Goal: Information Seeking & Learning: Learn about a topic

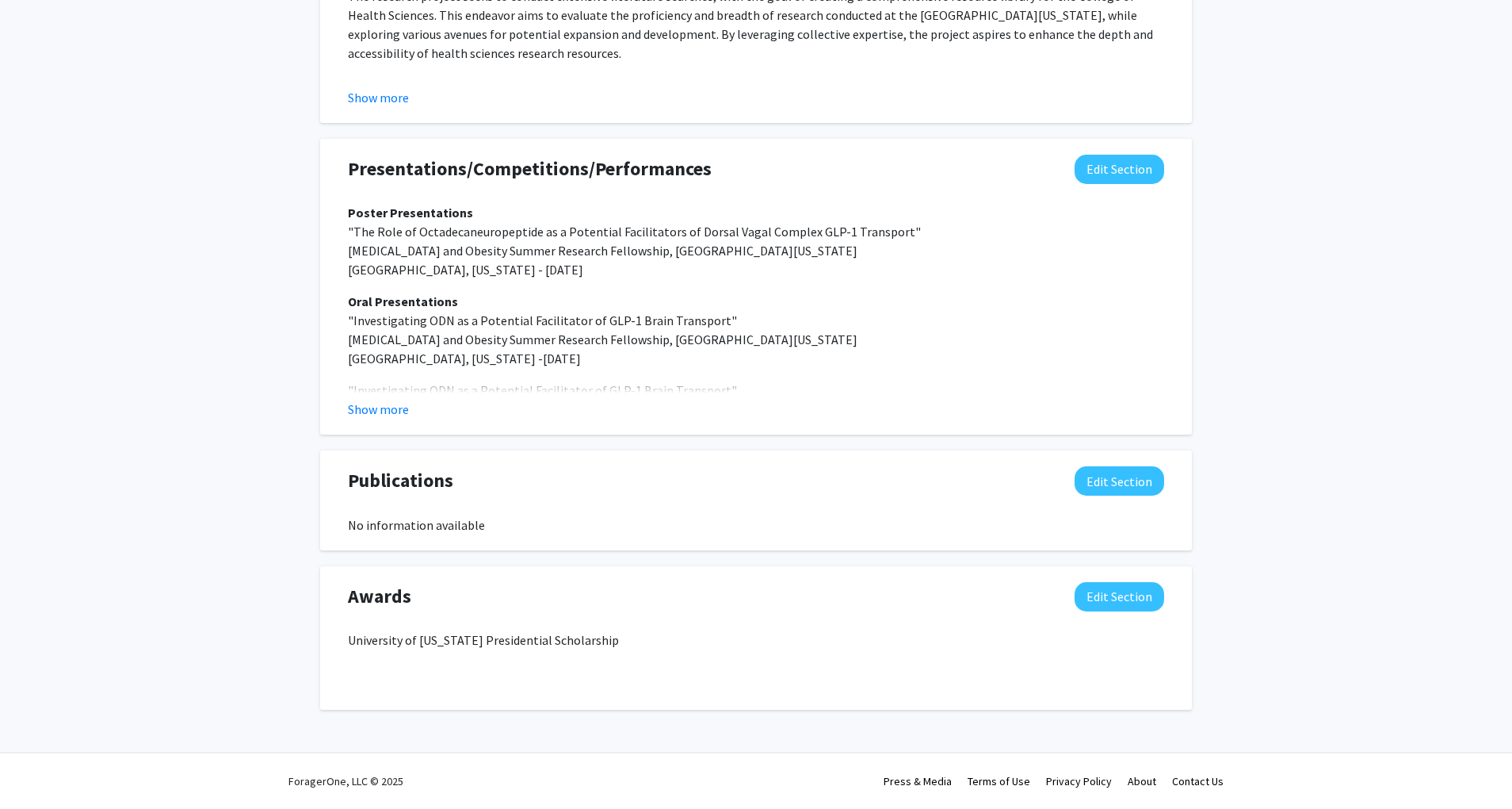
scroll to position [1479, 0]
click at [386, 416] on button "Show more" at bounding box center [378, 409] width 61 height 19
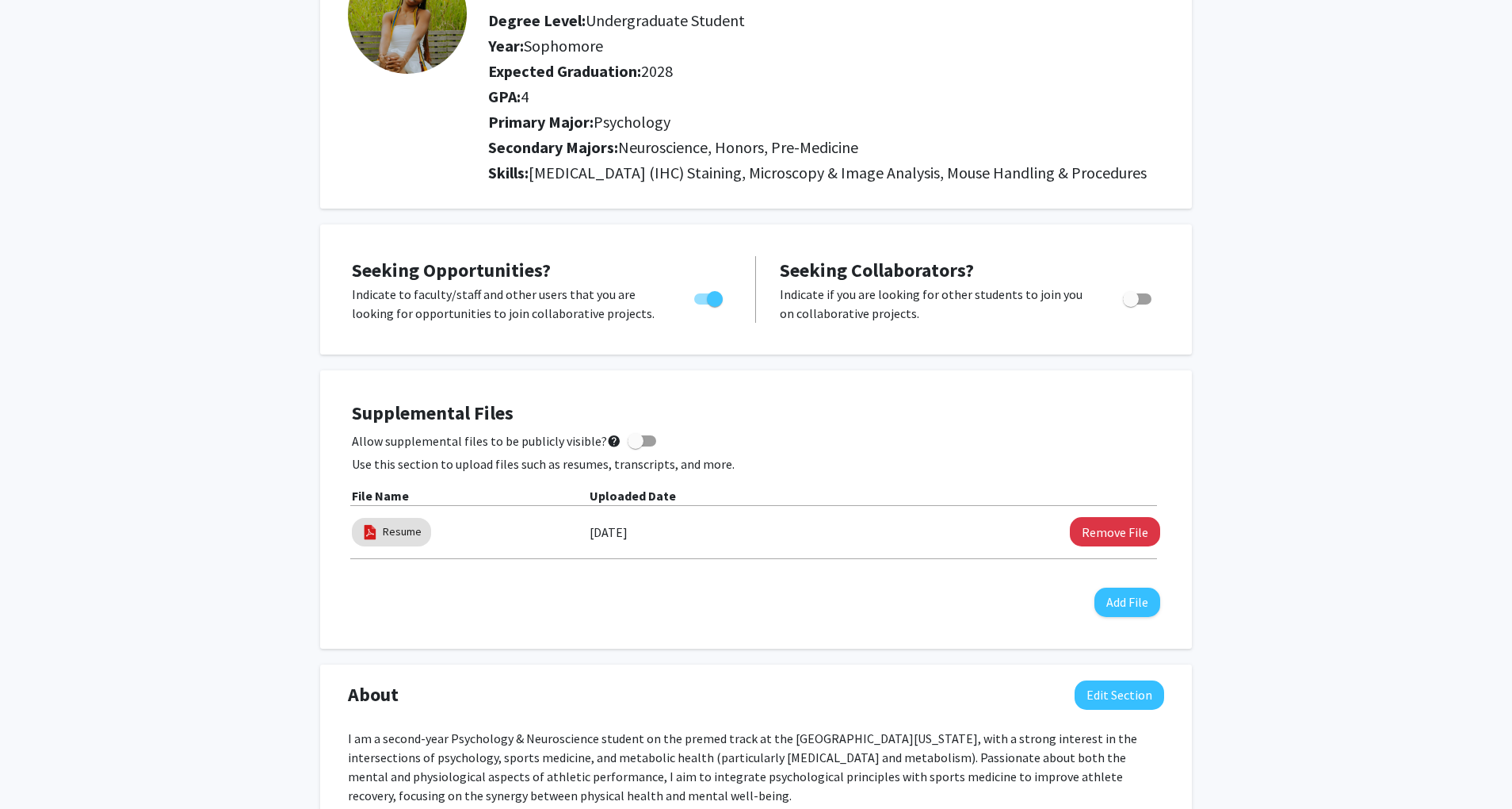
scroll to position [0, 0]
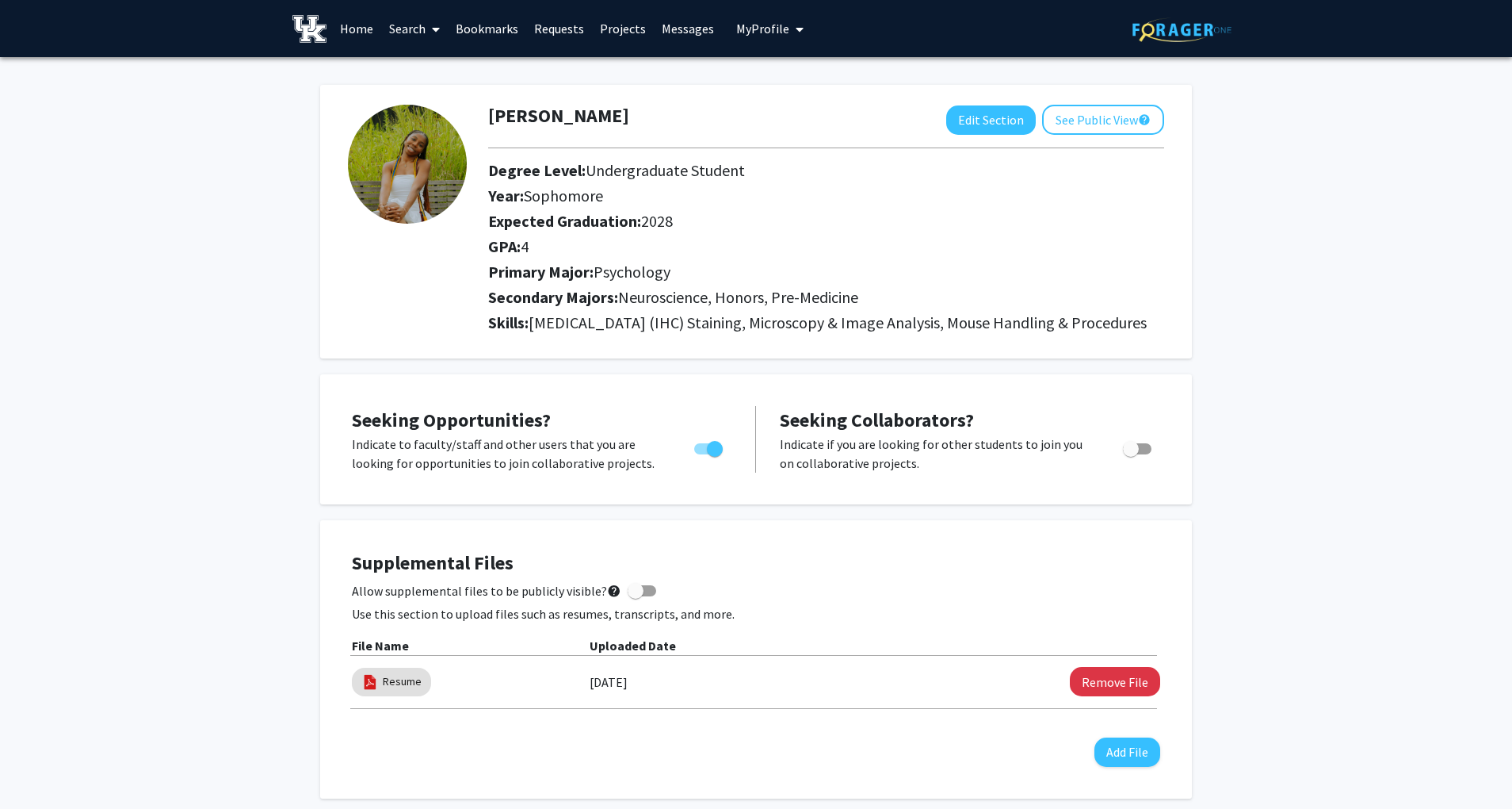
click at [494, 36] on link "Bookmarks" at bounding box center [487, 28] width 79 height 56
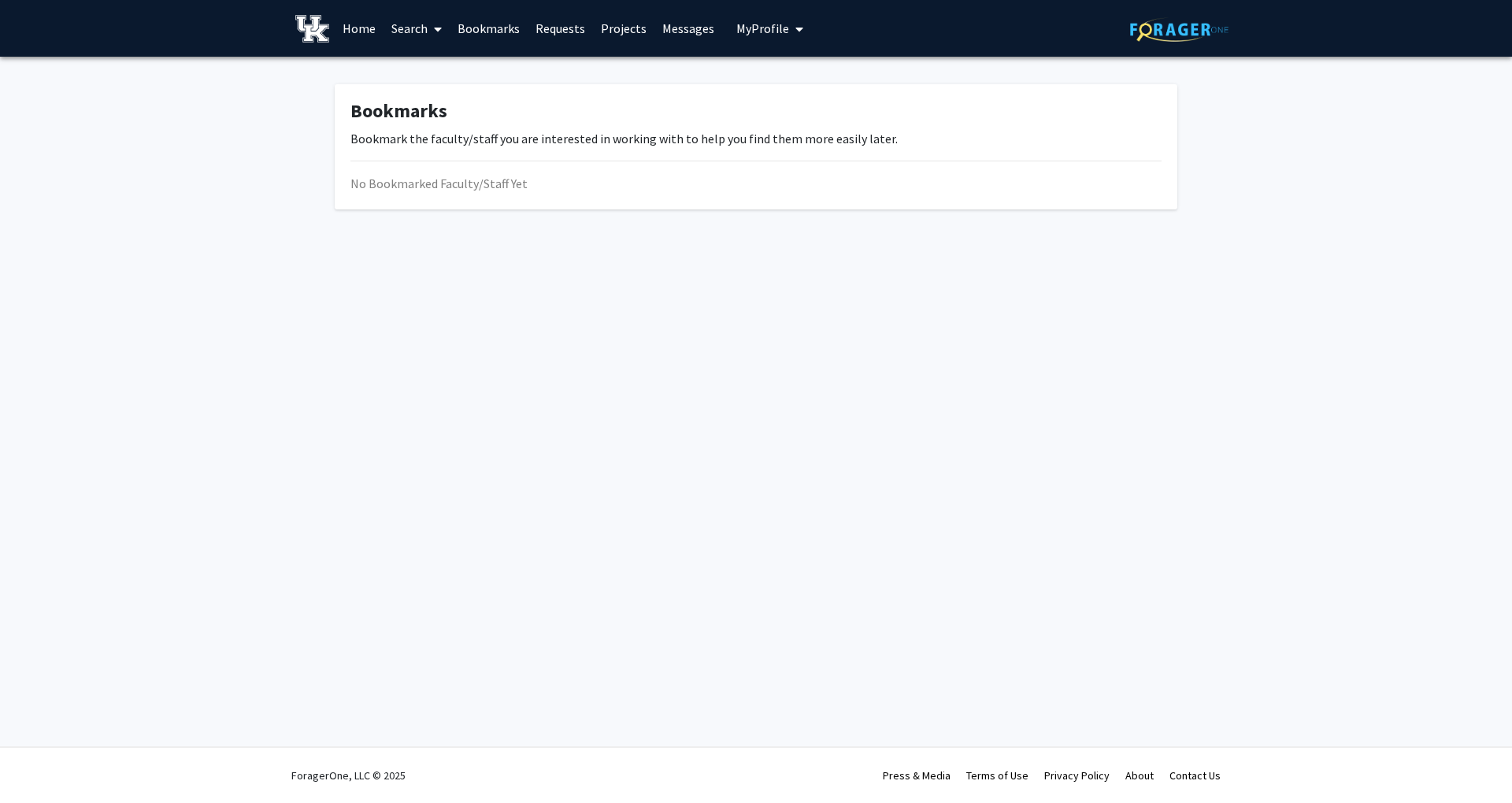
click at [436, 36] on span at bounding box center [435, 29] width 15 height 55
click at [425, 88] on span "Students" at bounding box center [432, 103] width 96 height 32
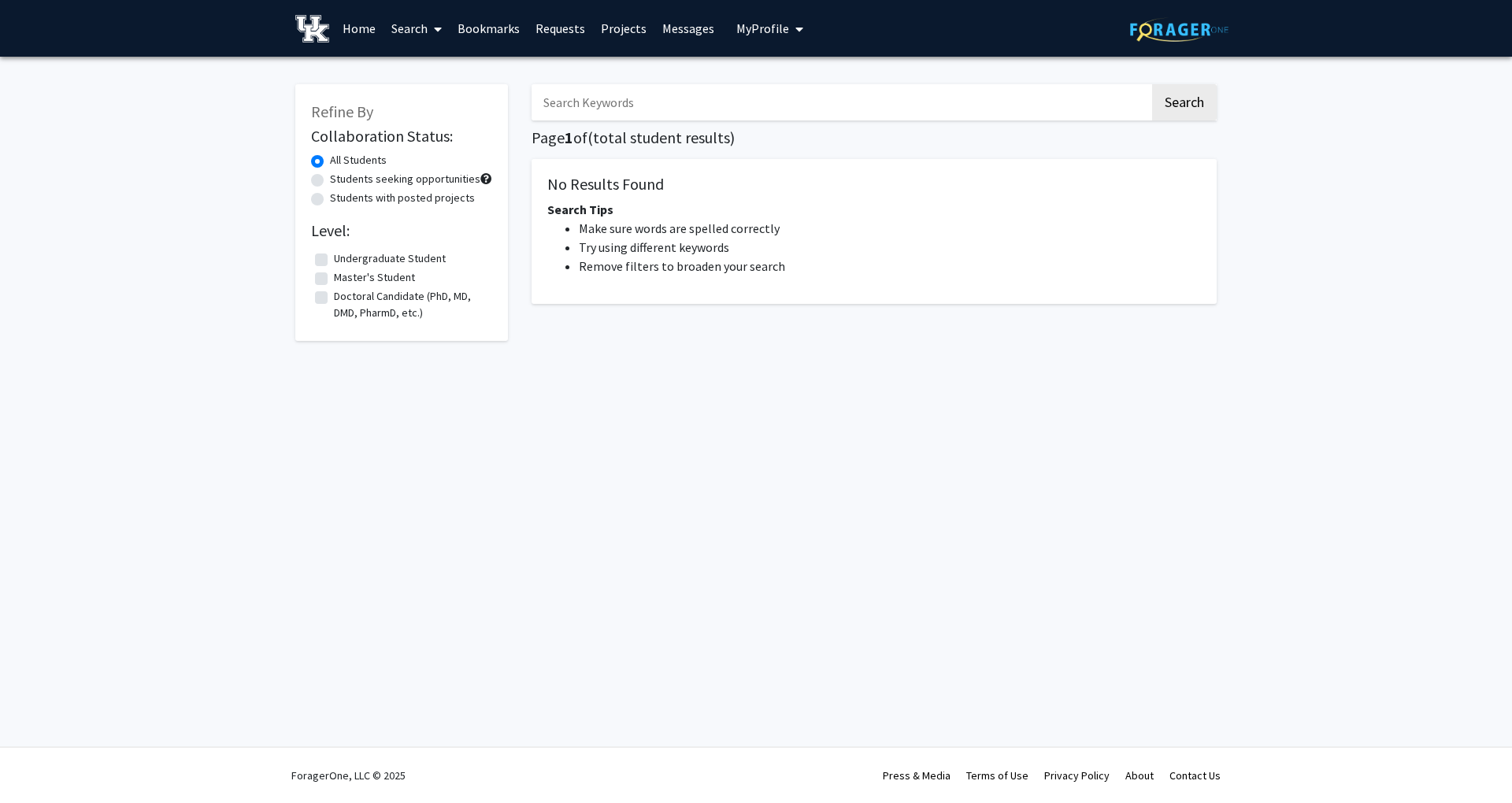
click at [435, 28] on icon at bounding box center [437, 29] width 8 height 13
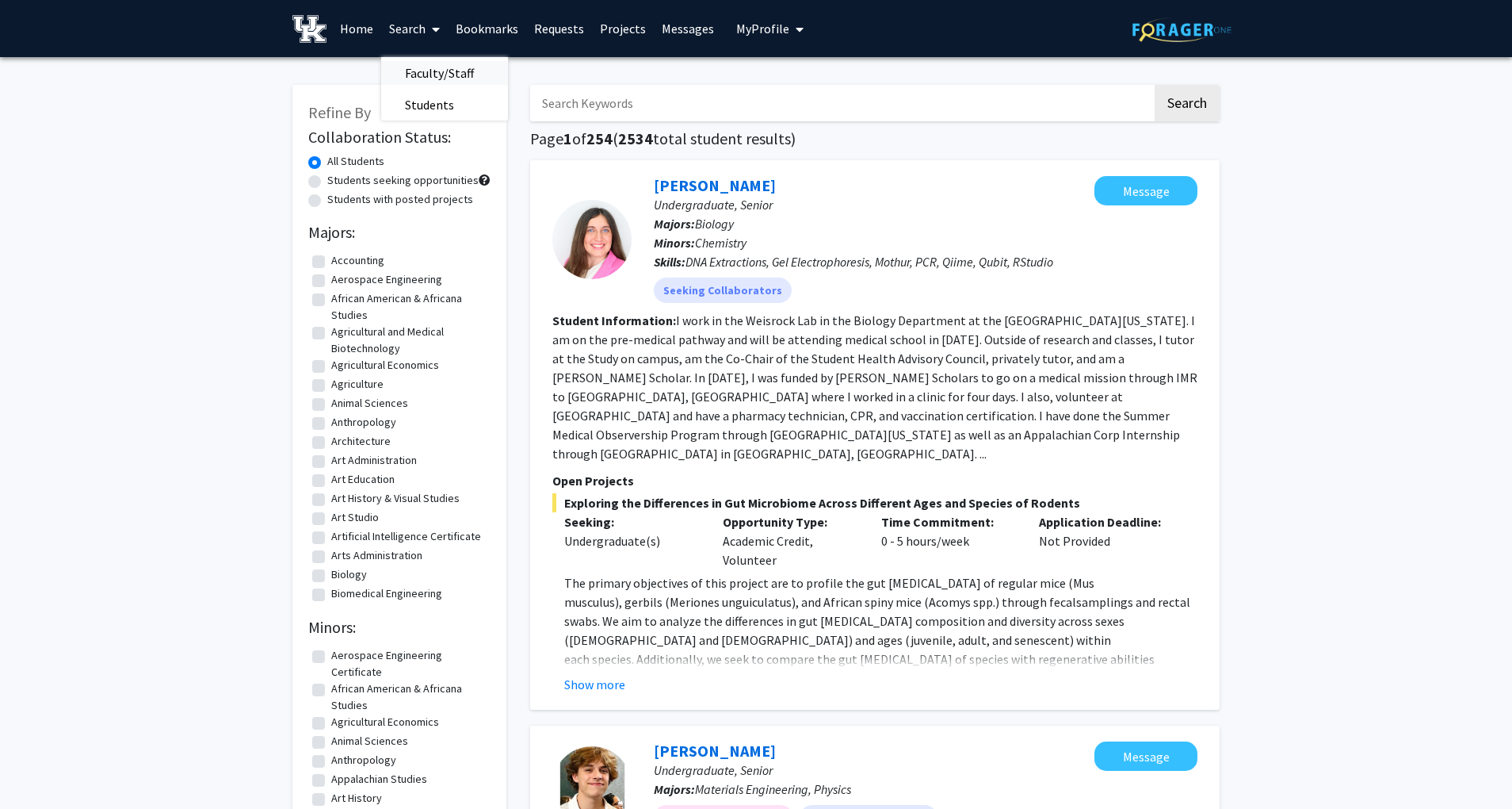
click at [436, 64] on span "Faculty/Staff" at bounding box center [439, 72] width 117 height 32
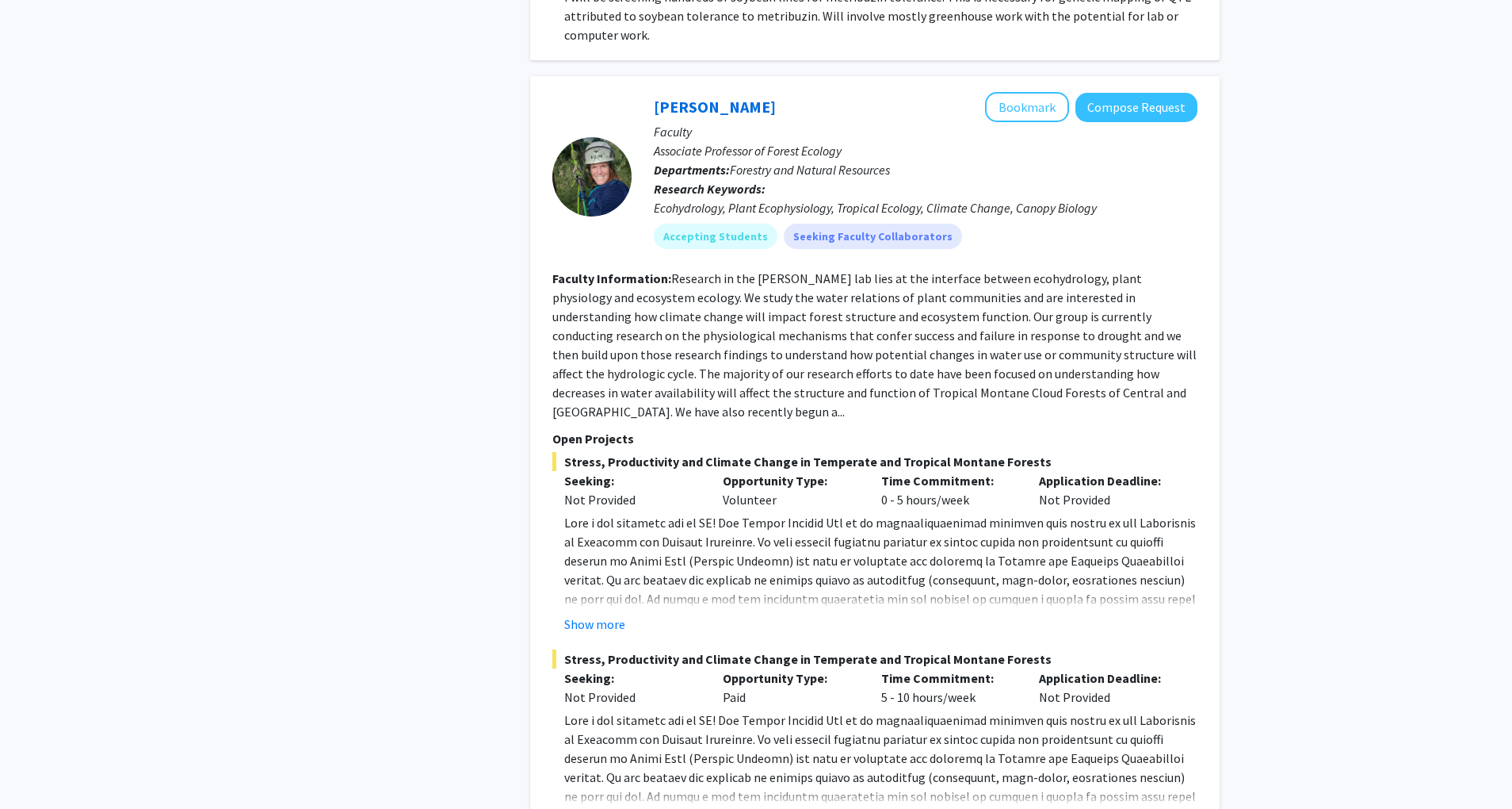
scroll to position [8164, 0]
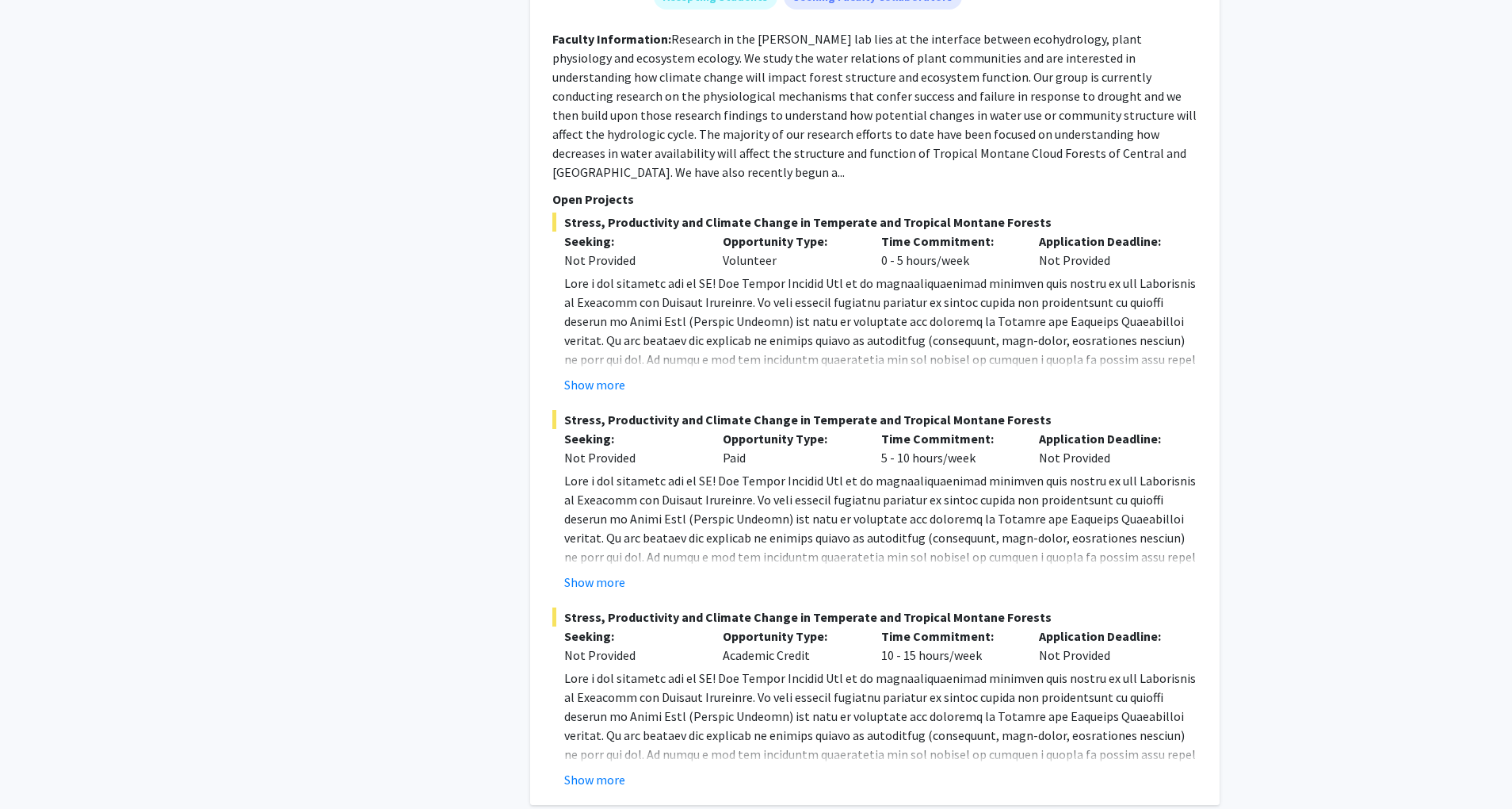
drag, startPoint x: 831, startPoint y: 666, endPoint x: 826, endPoint y: 679, distance: 13.9
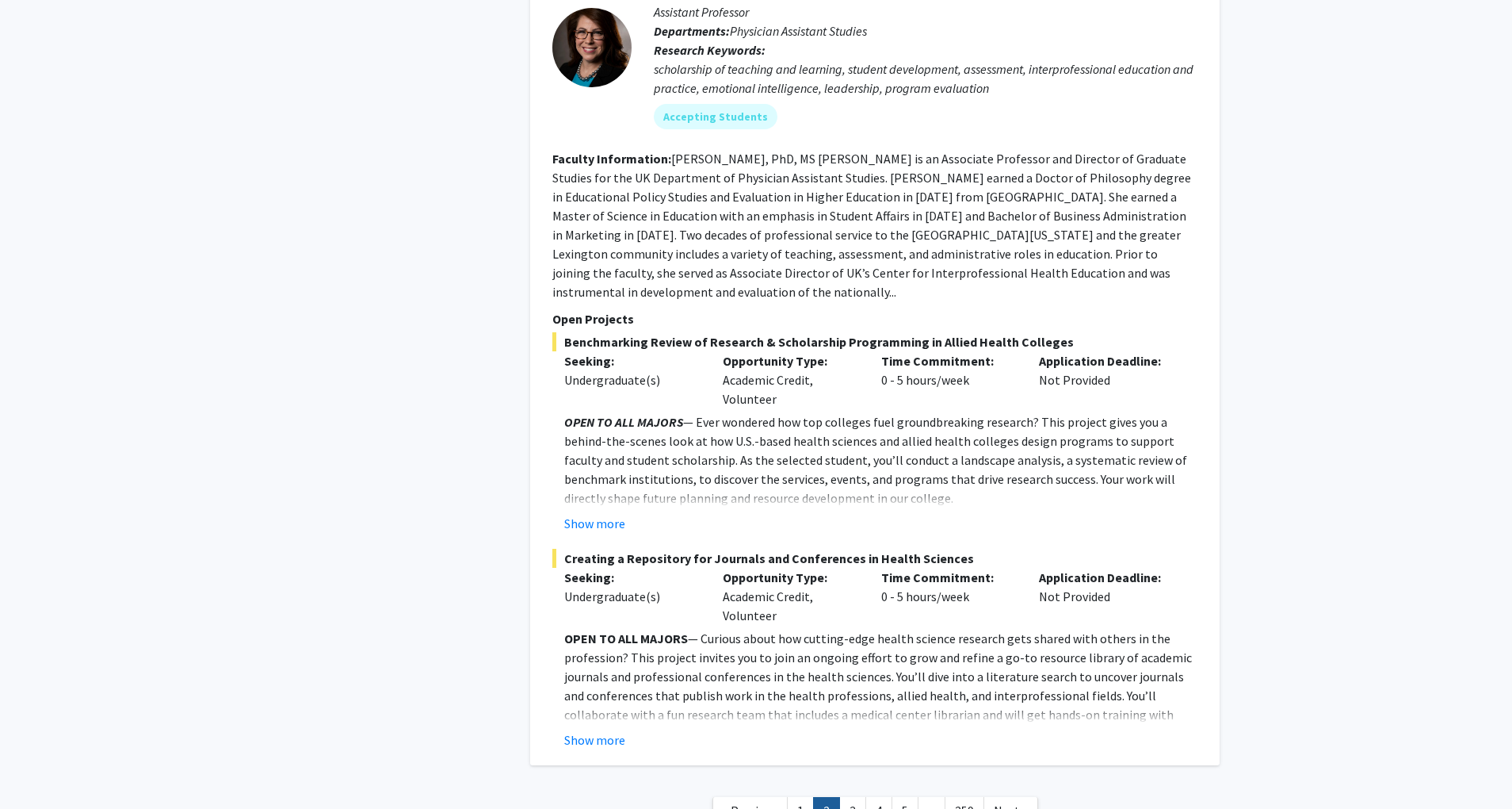
scroll to position [6339, 0]
click at [841, 794] on link "3" at bounding box center [852, 808] width 26 height 27
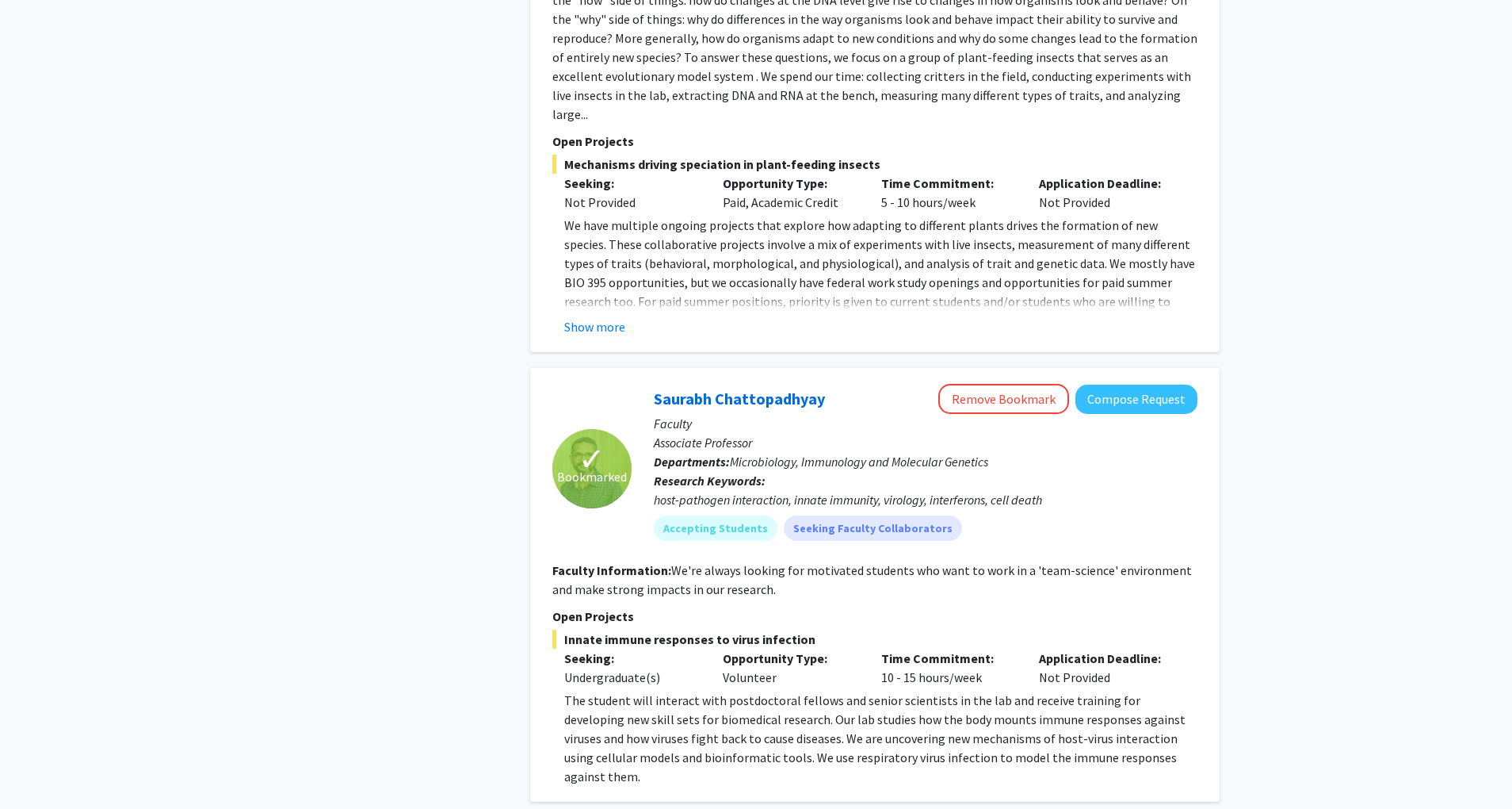
scroll to position [2272, 0]
click at [1023, 382] on button "Remove Bookmark" at bounding box center [1003, 397] width 131 height 30
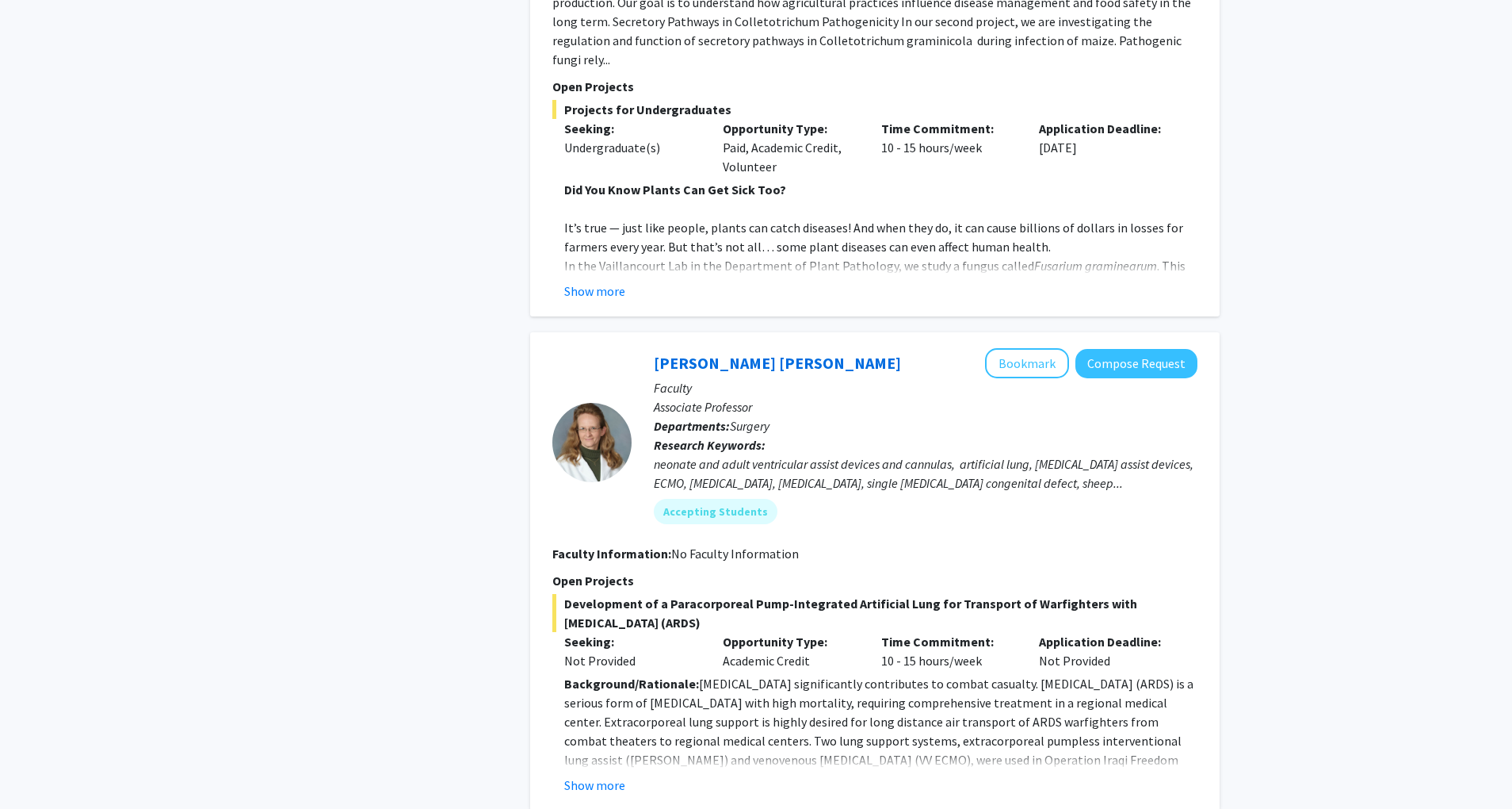
scroll to position [5269, 0]
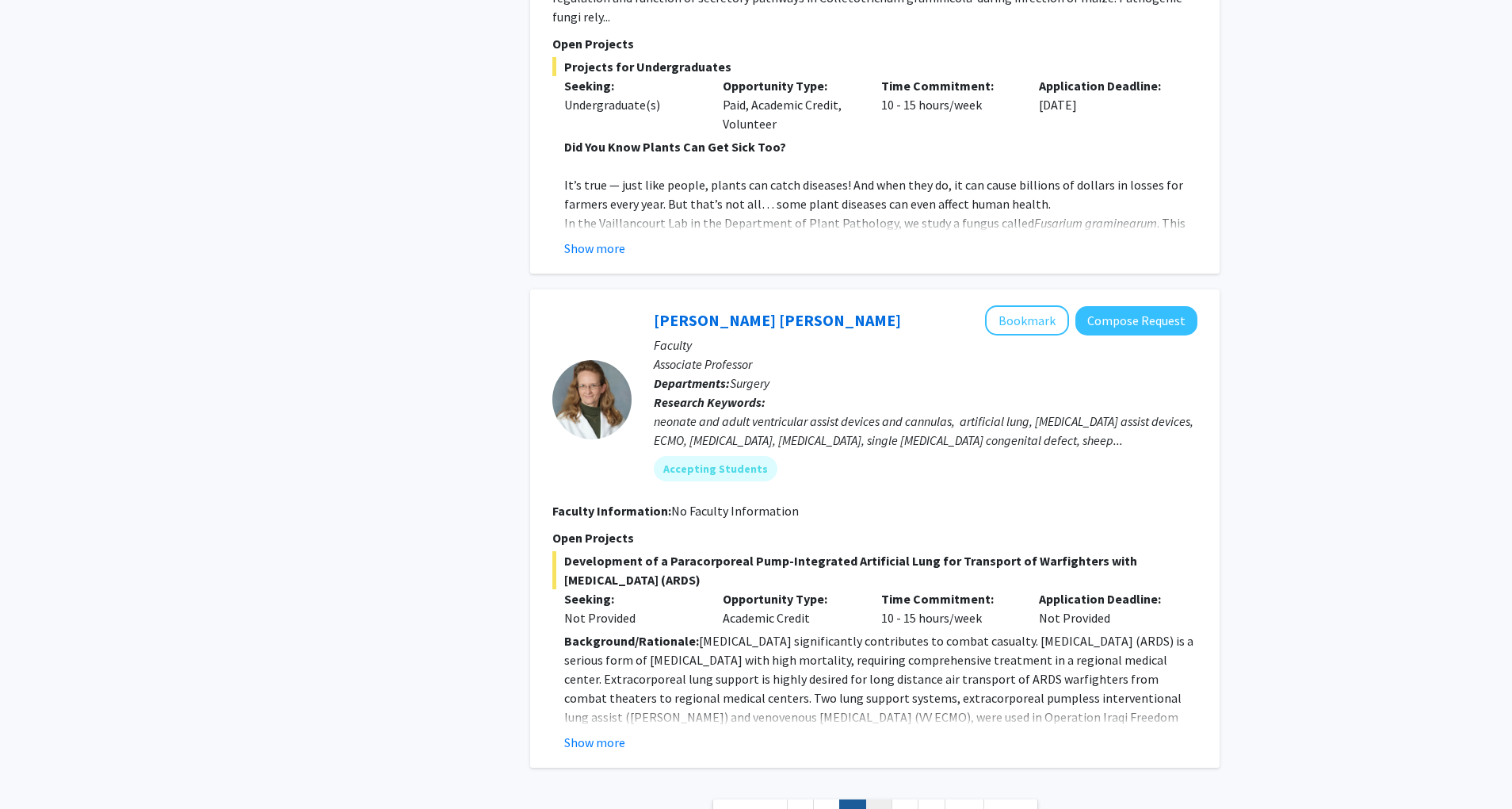
click at [873, 800] on link "4" at bounding box center [878, 814] width 26 height 27
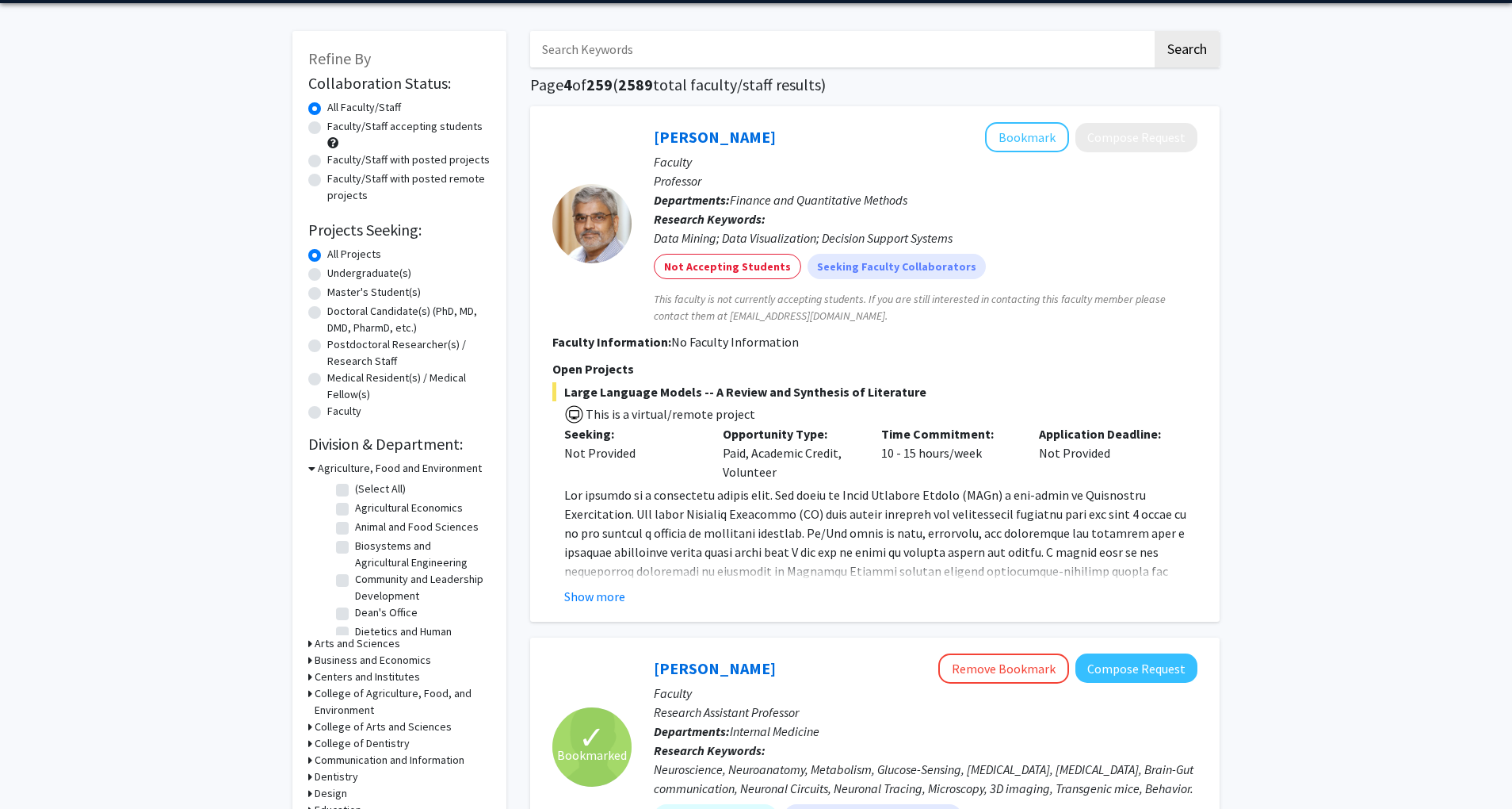
scroll to position [51, 0]
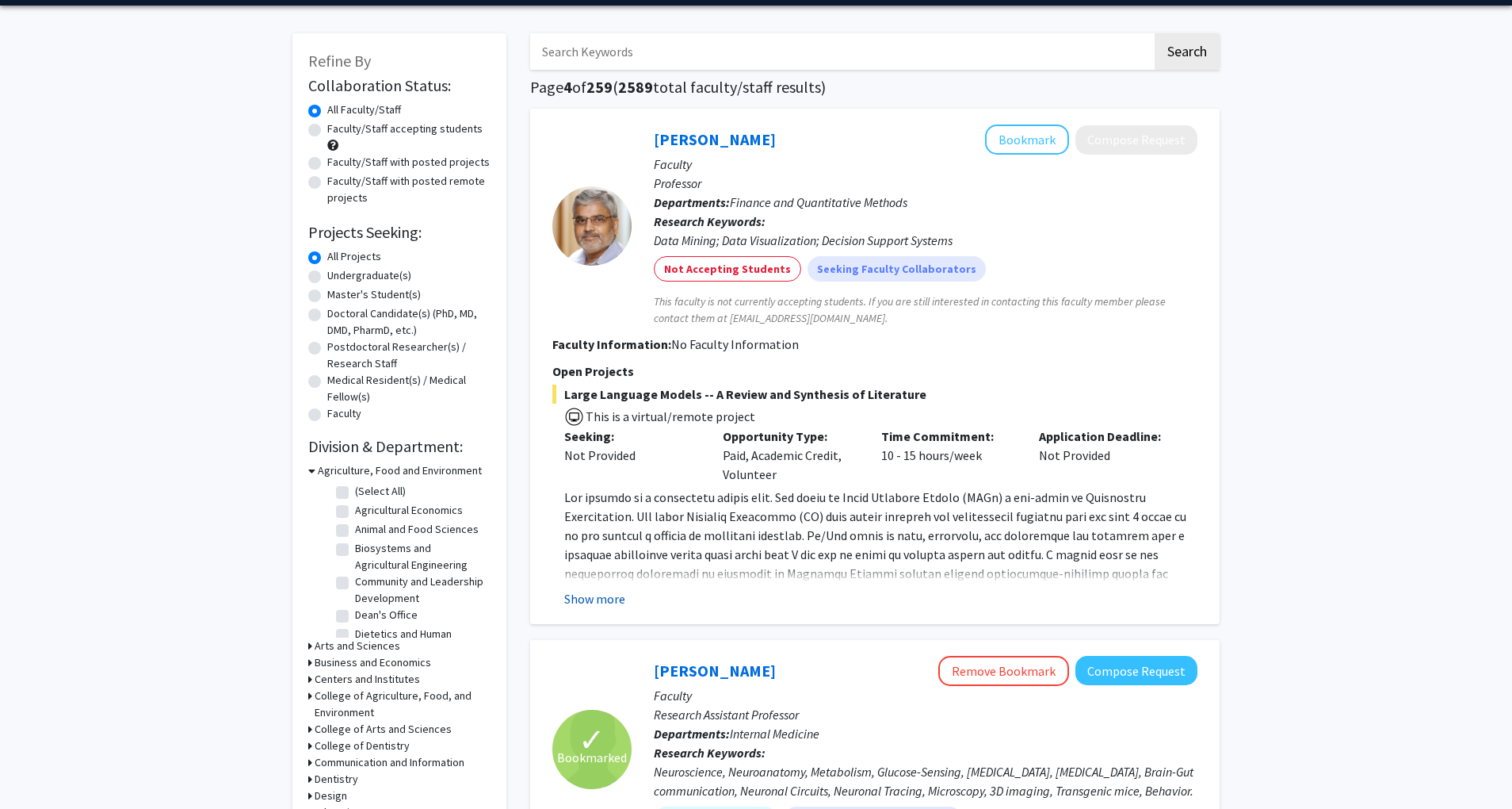
click at [608, 600] on button "Show more" at bounding box center [595, 599] width 61 height 19
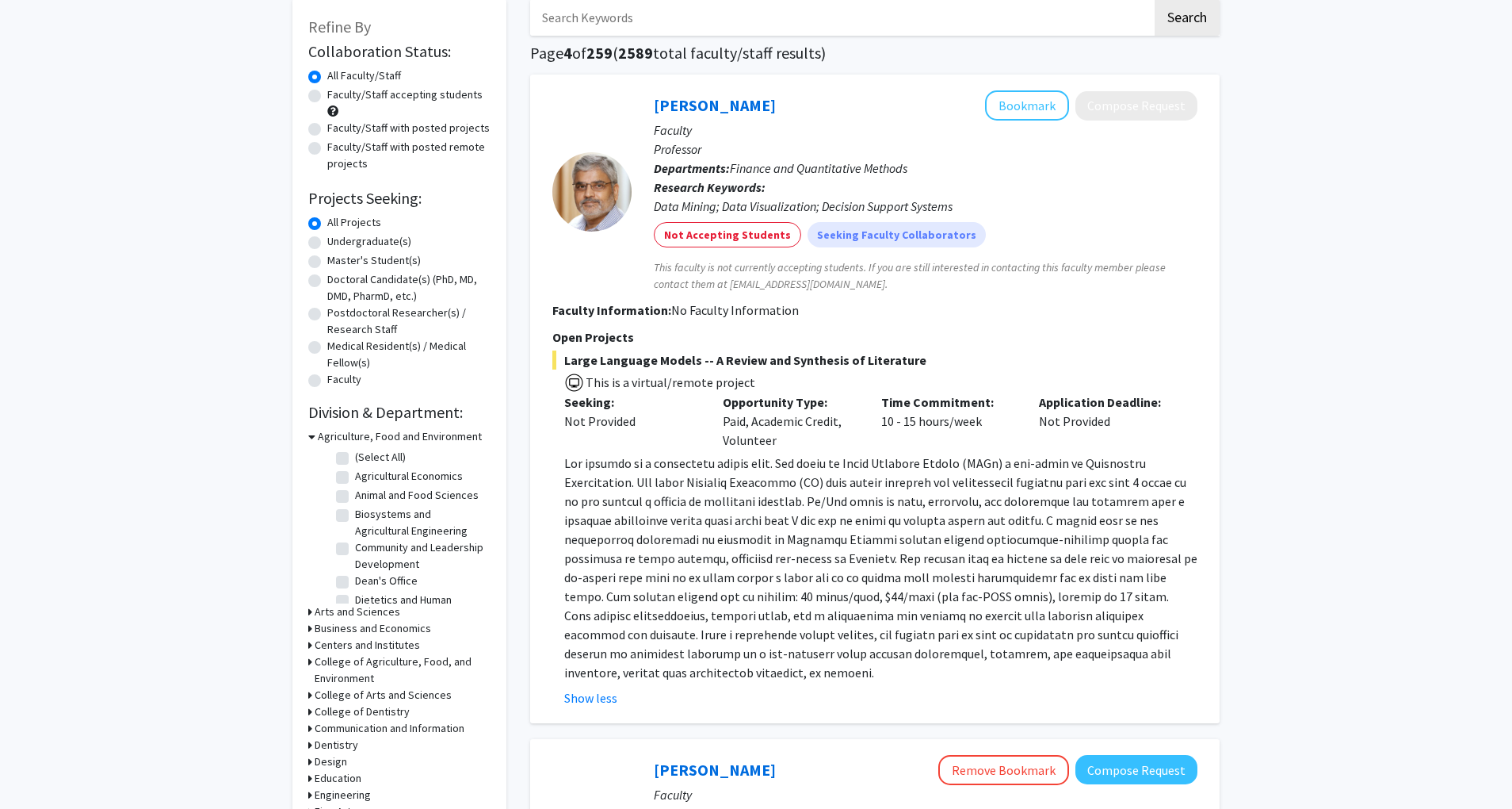
scroll to position [82, 0]
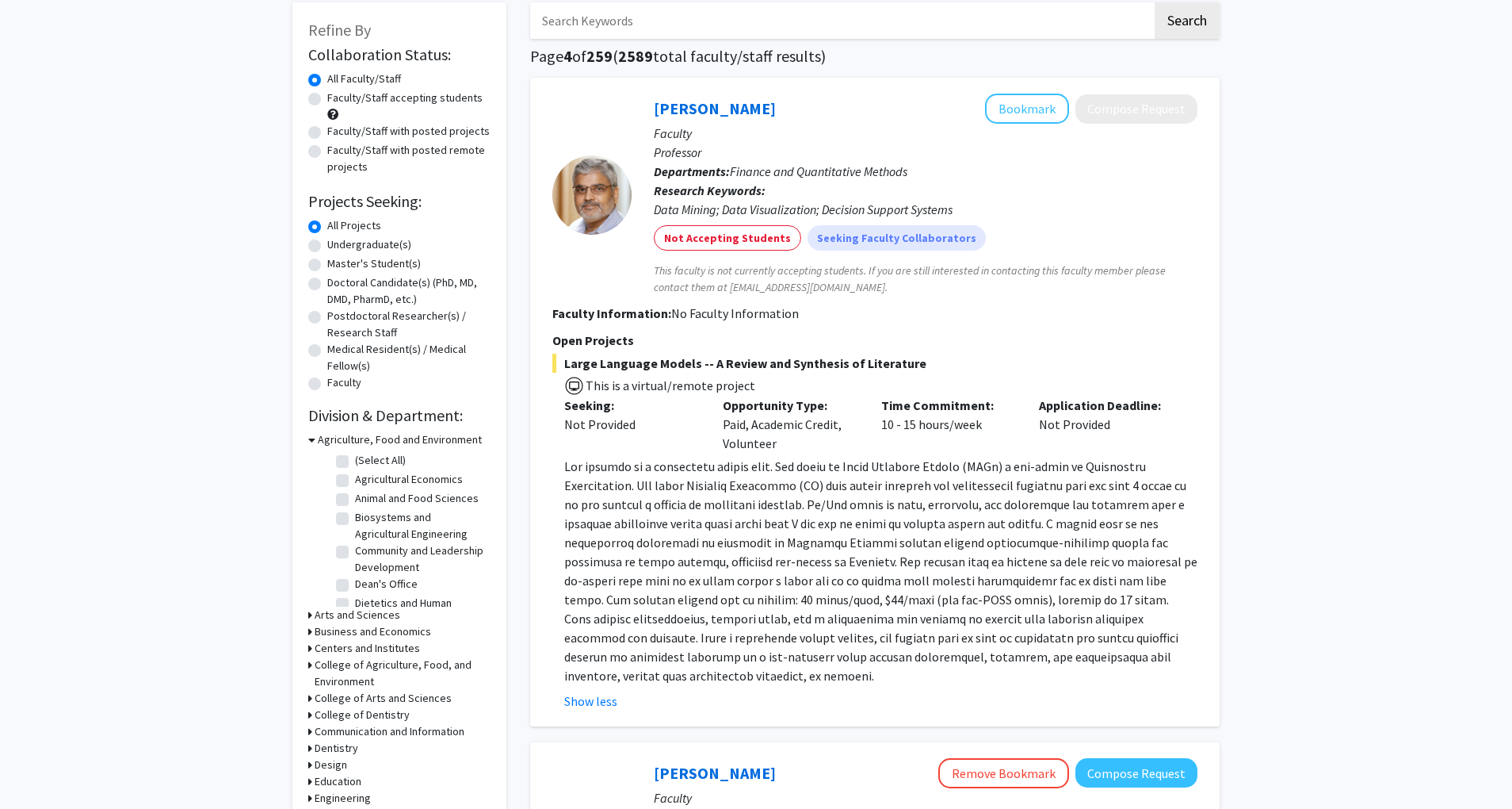
click at [899, 630] on span at bounding box center [881, 570] width 633 height 225
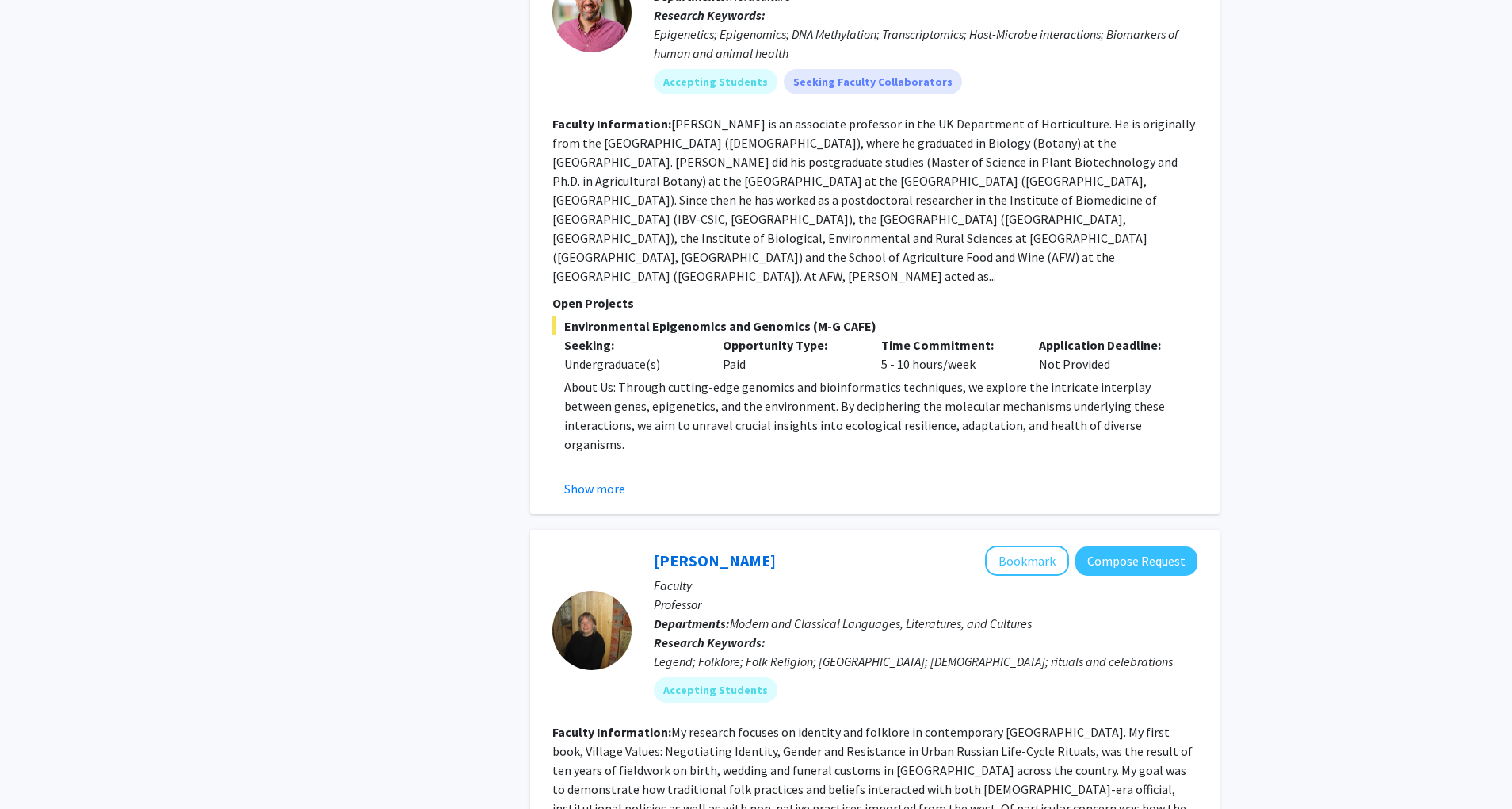
scroll to position [4818, 0]
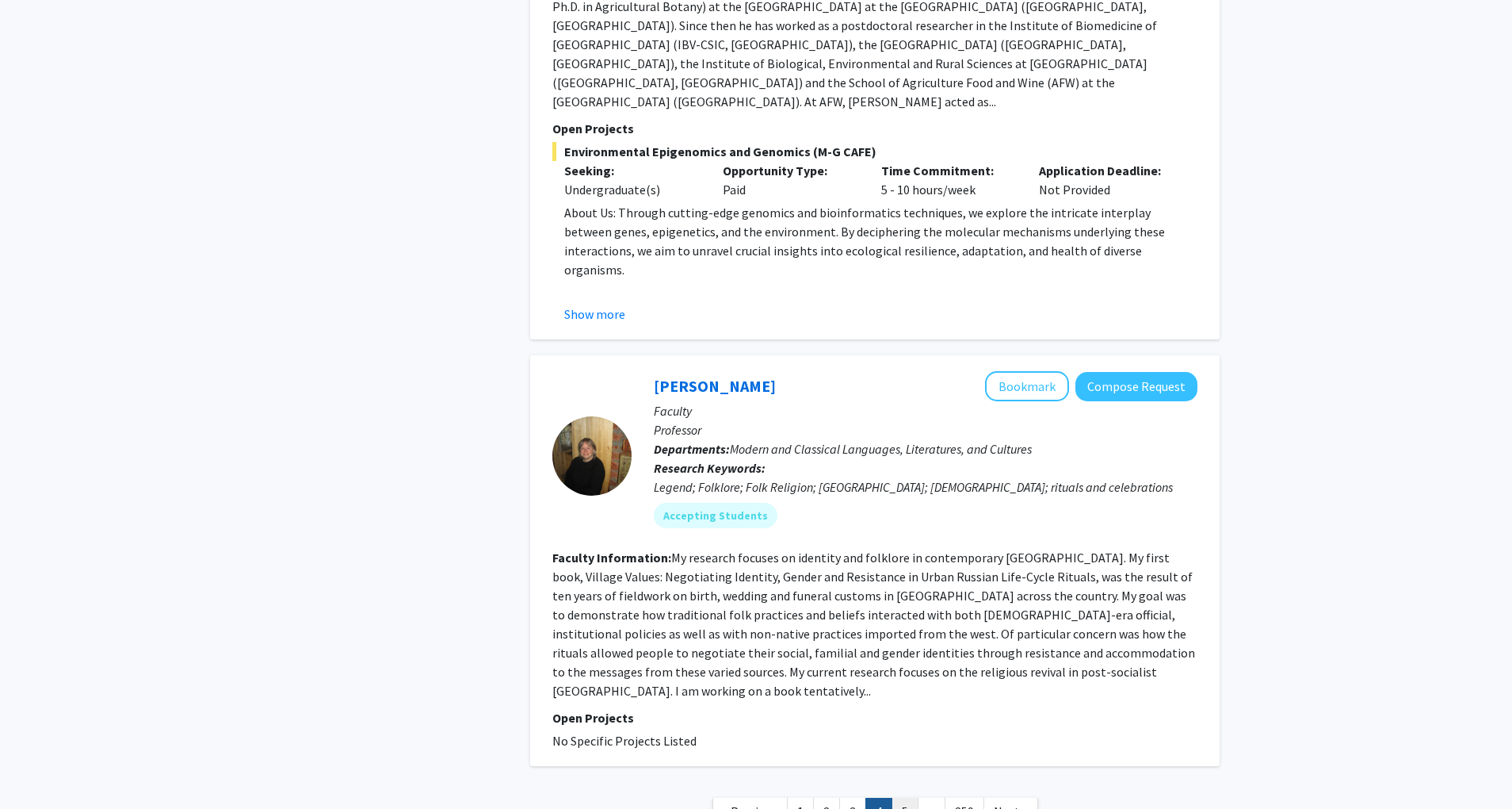
click at [901, 798] on link "5" at bounding box center [904, 812] width 26 height 27
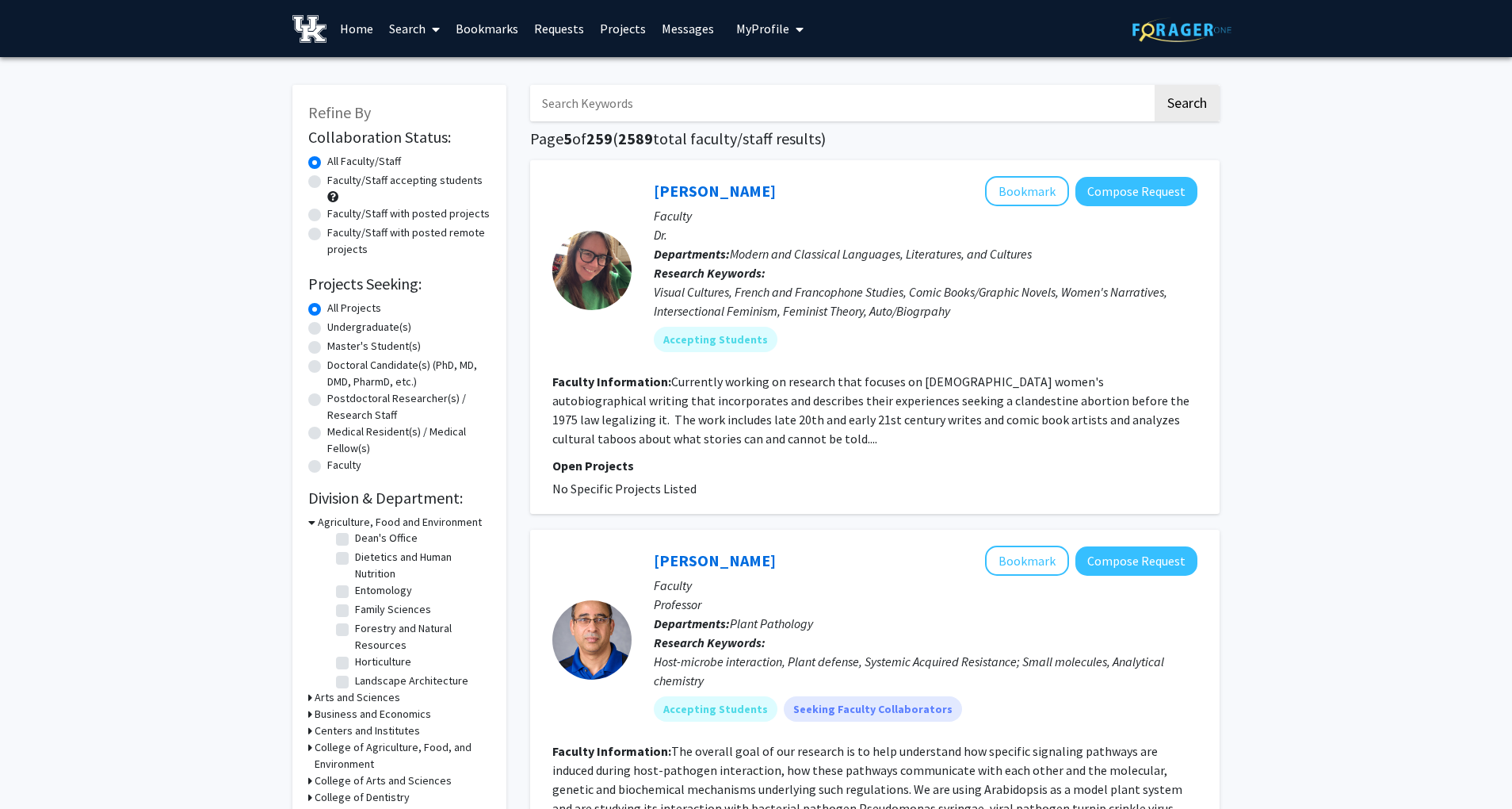
click at [666, 116] on input "Search Keywords" at bounding box center [841, 103] width 622 height 37
type input "sport"
click at [1155, 85] on button "Search" at bounding box center [1187, 103] width 65 height 37
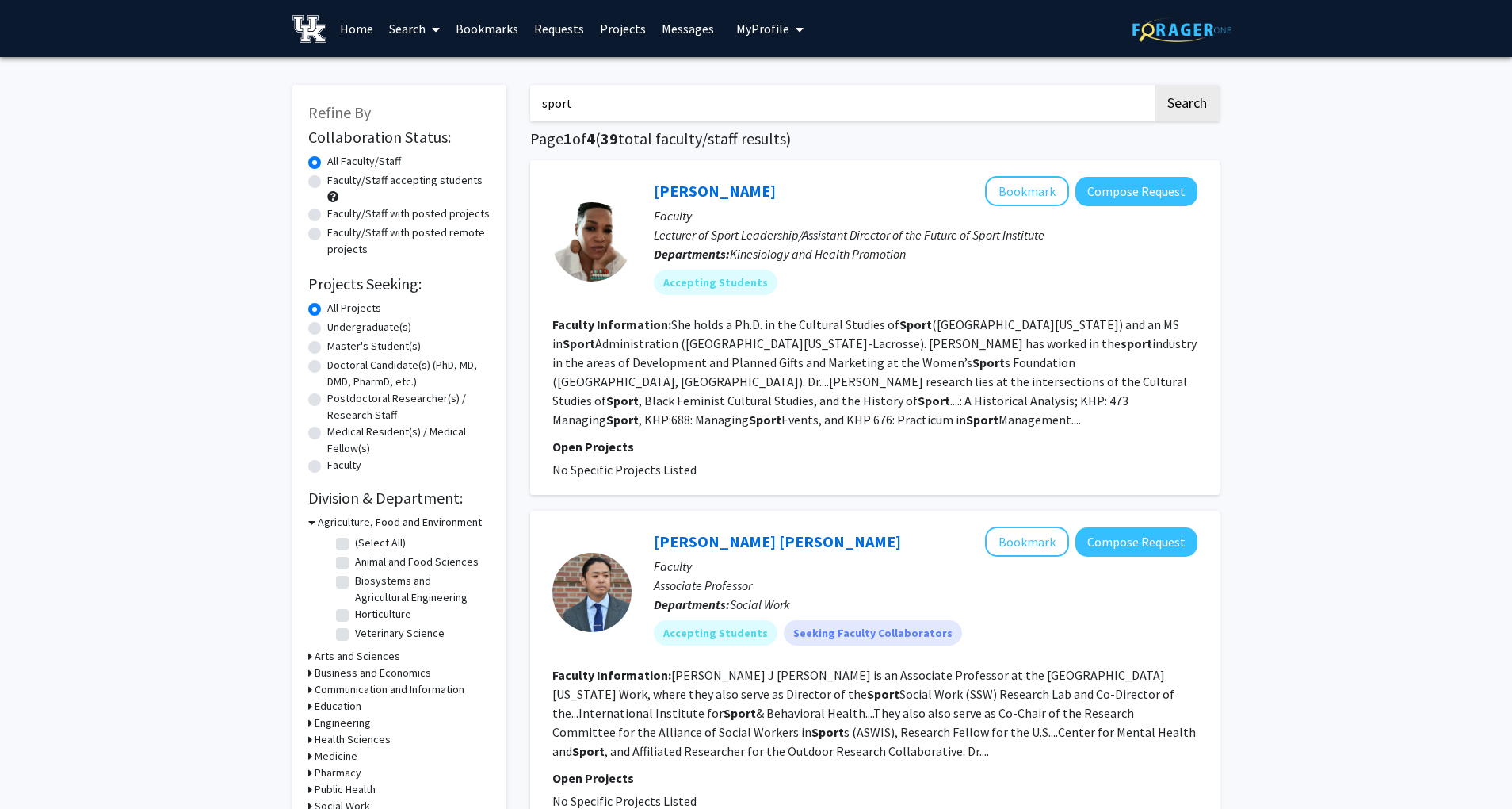
scroll to position [115, 0]
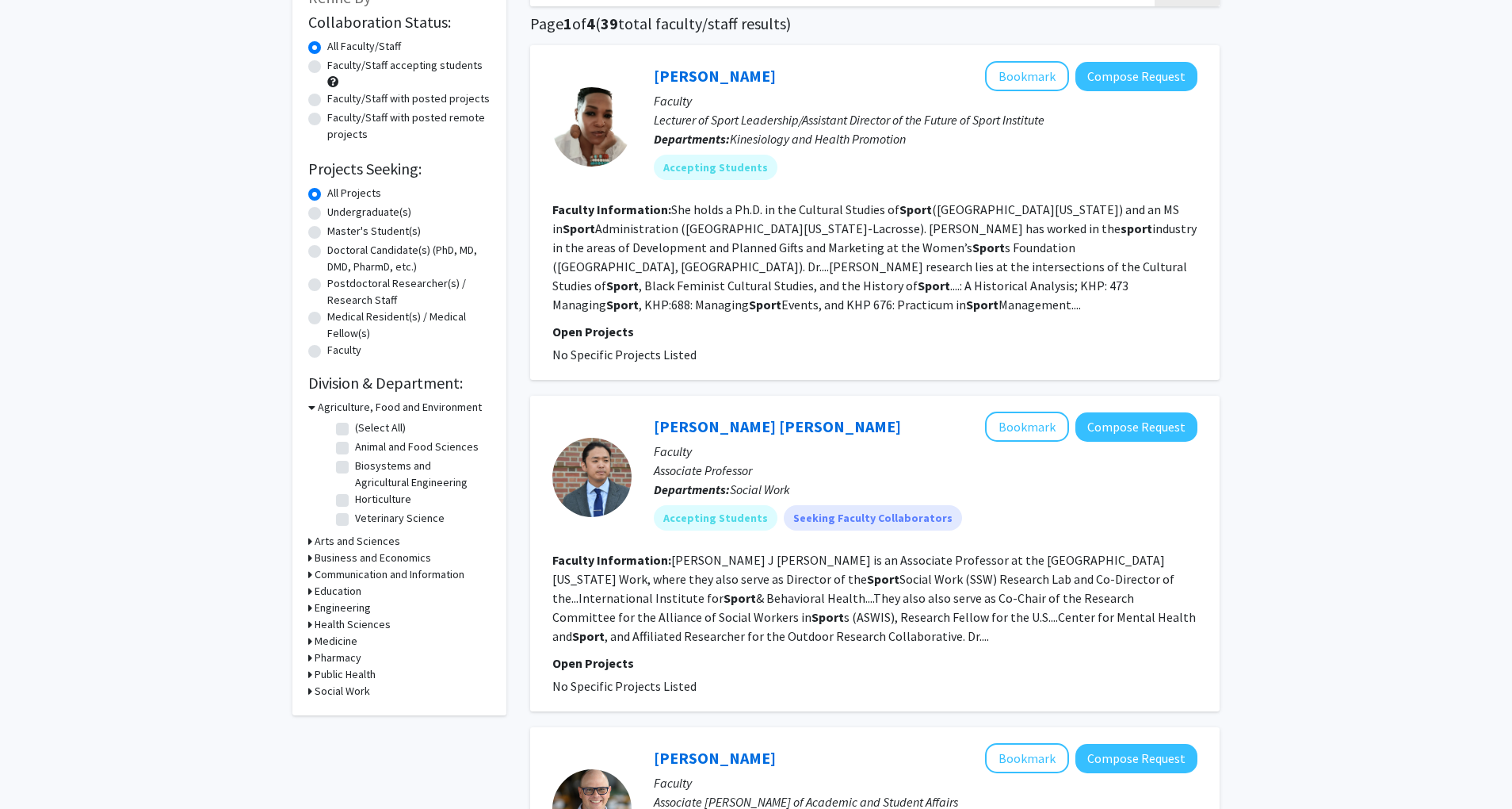
click at [740, 420] on div "[PERSON_NAME] [PERSON_NAME] Bookmark Compose Request" at bounding box center [925, 426] width 544 height 30
click at [678, 76] on link "[PERSON_NAME]" at bounding box center [715, 76] width 122 height 20
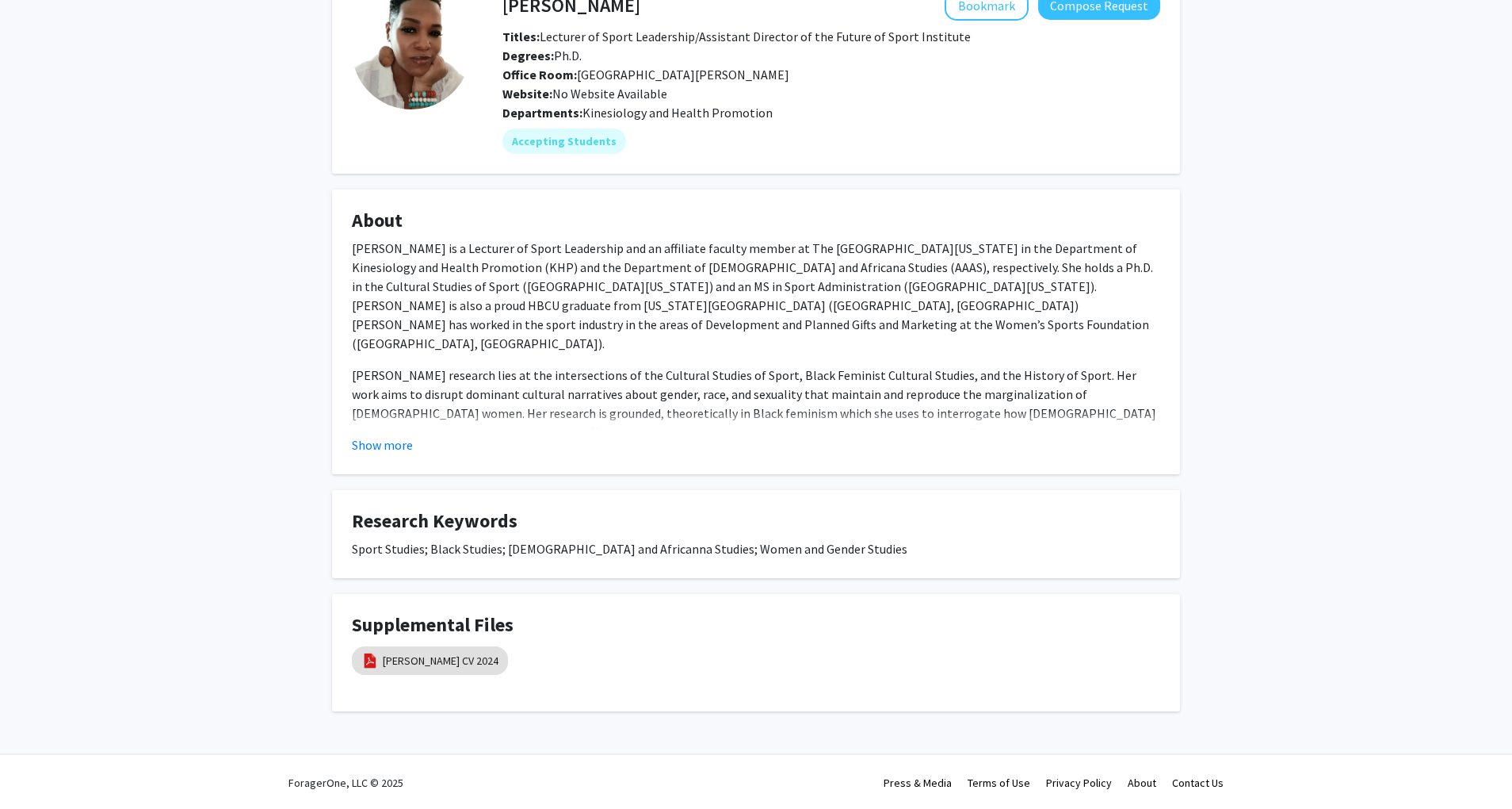
scroll to position [100, 0]
click at [399, 446] on button "Show more" at bounding box center [382, 443] width 61 height 19
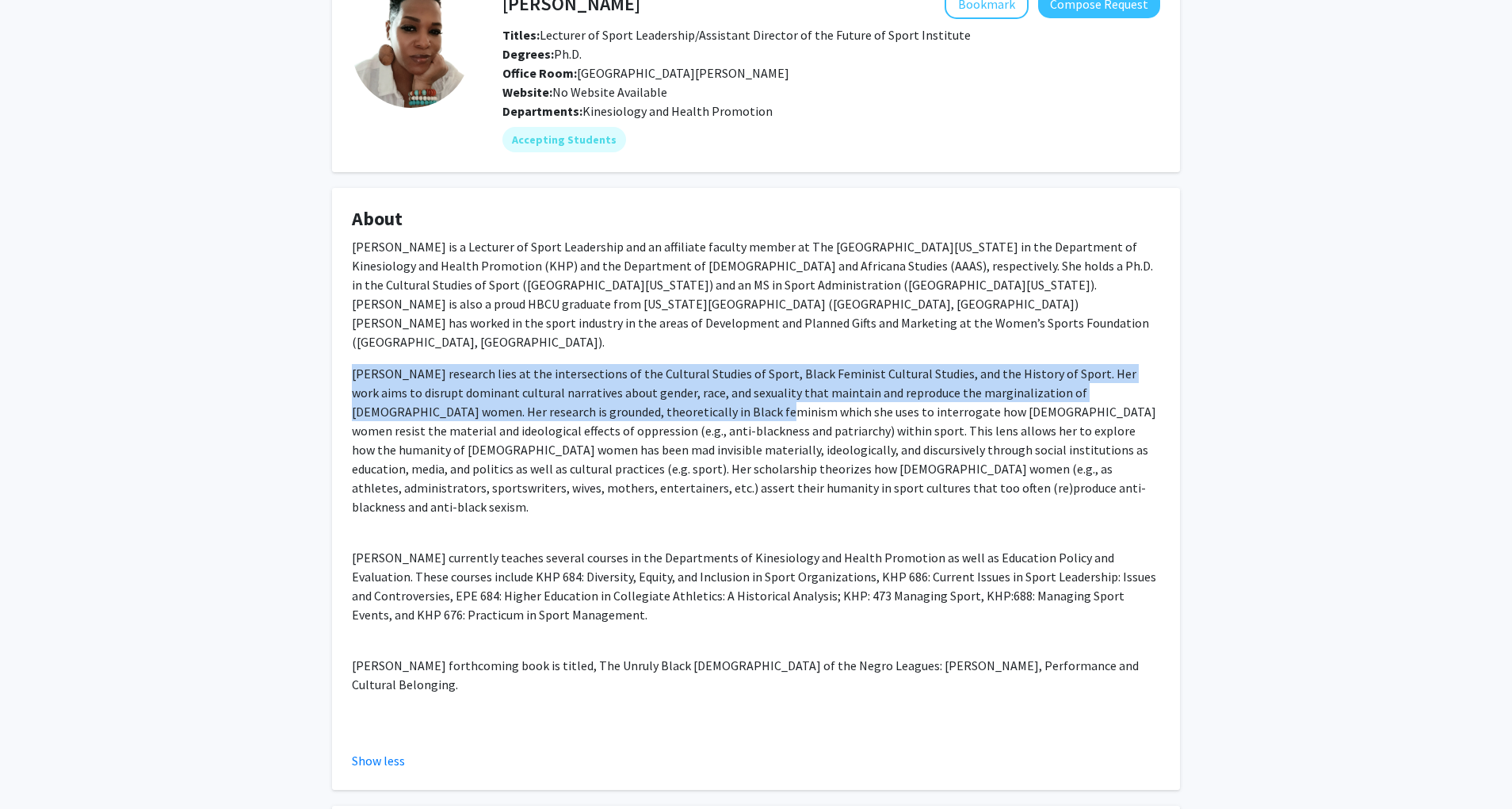
drag, startPoint x: 628, startPoint y: 399, endPoint x: 664, endPoint y: 494, distance: 101.6
click at [664, 494] on div "[PERSON_NAME] is a Lecturer of Sport Leadership and an affiliate faculty member…" at bounding box center [756, 490] width 809 height 507
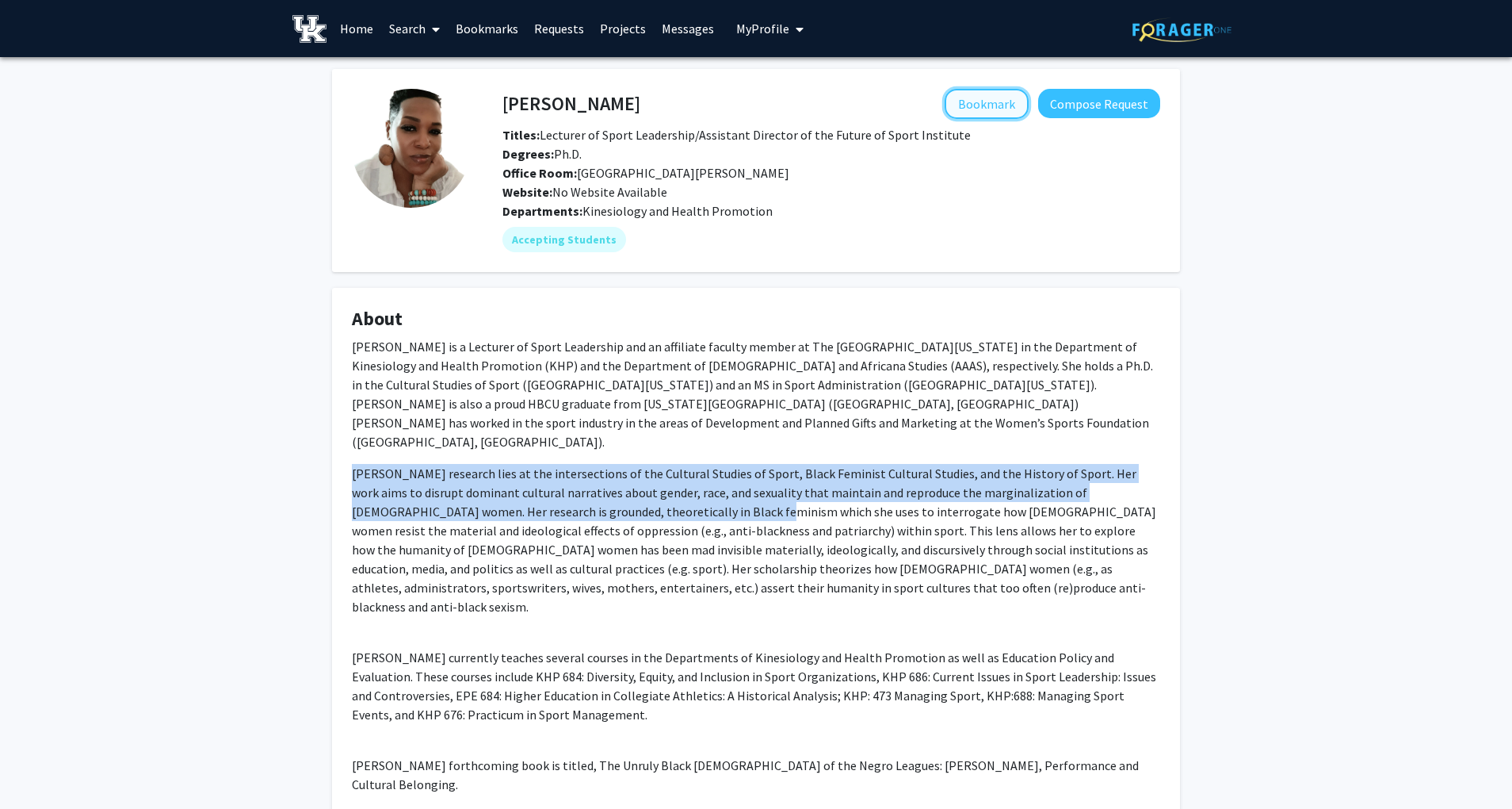
click at [1011, 100] on button "Bookmark" at bounding box center [987, 103] width 84 height 30
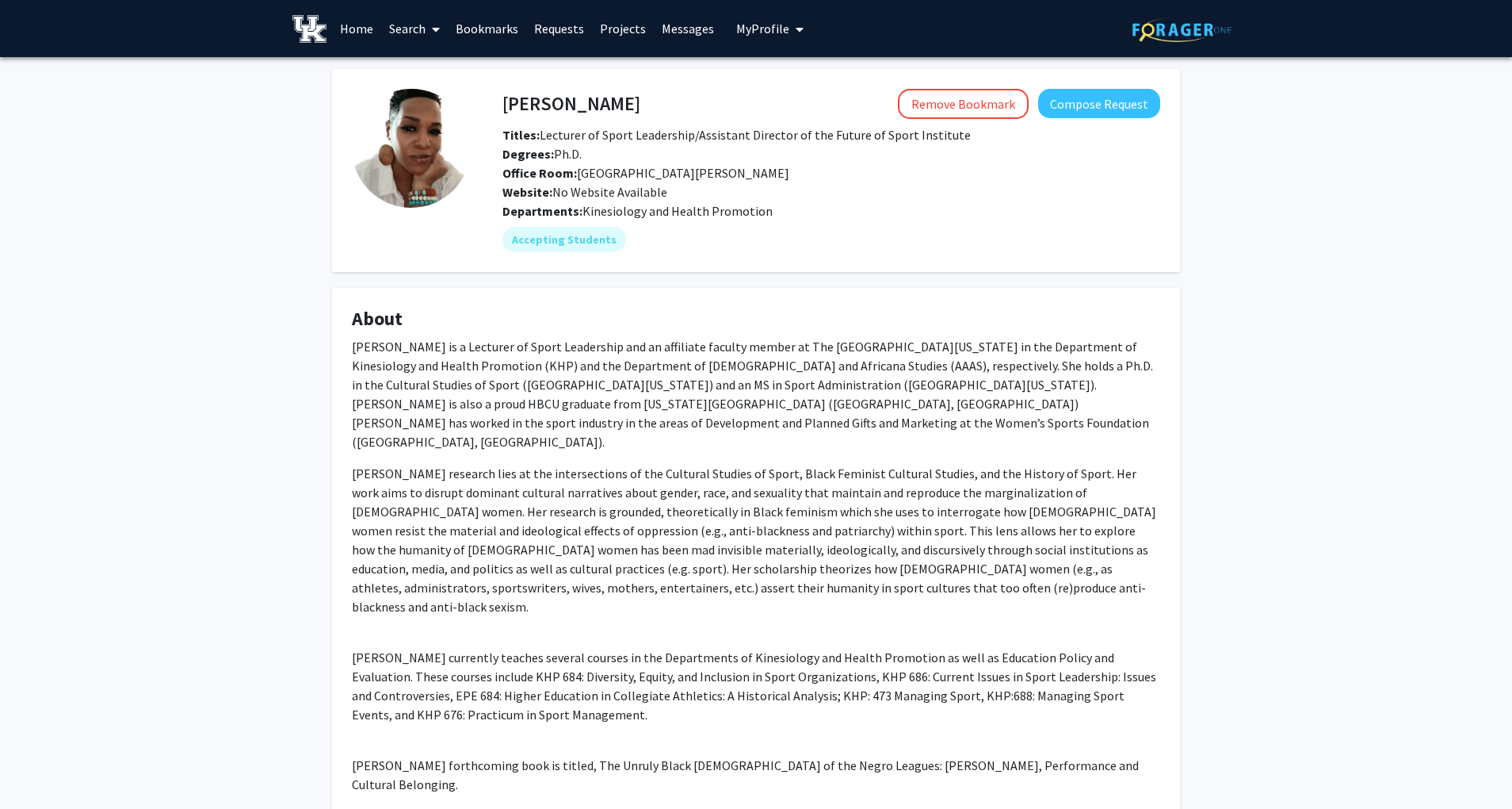
click at [560, 101] on h4 "[PERSON_NAME]" at bounding box center [571, 103] width 138 height 29
copy h4 "[PERSON_NAME]"
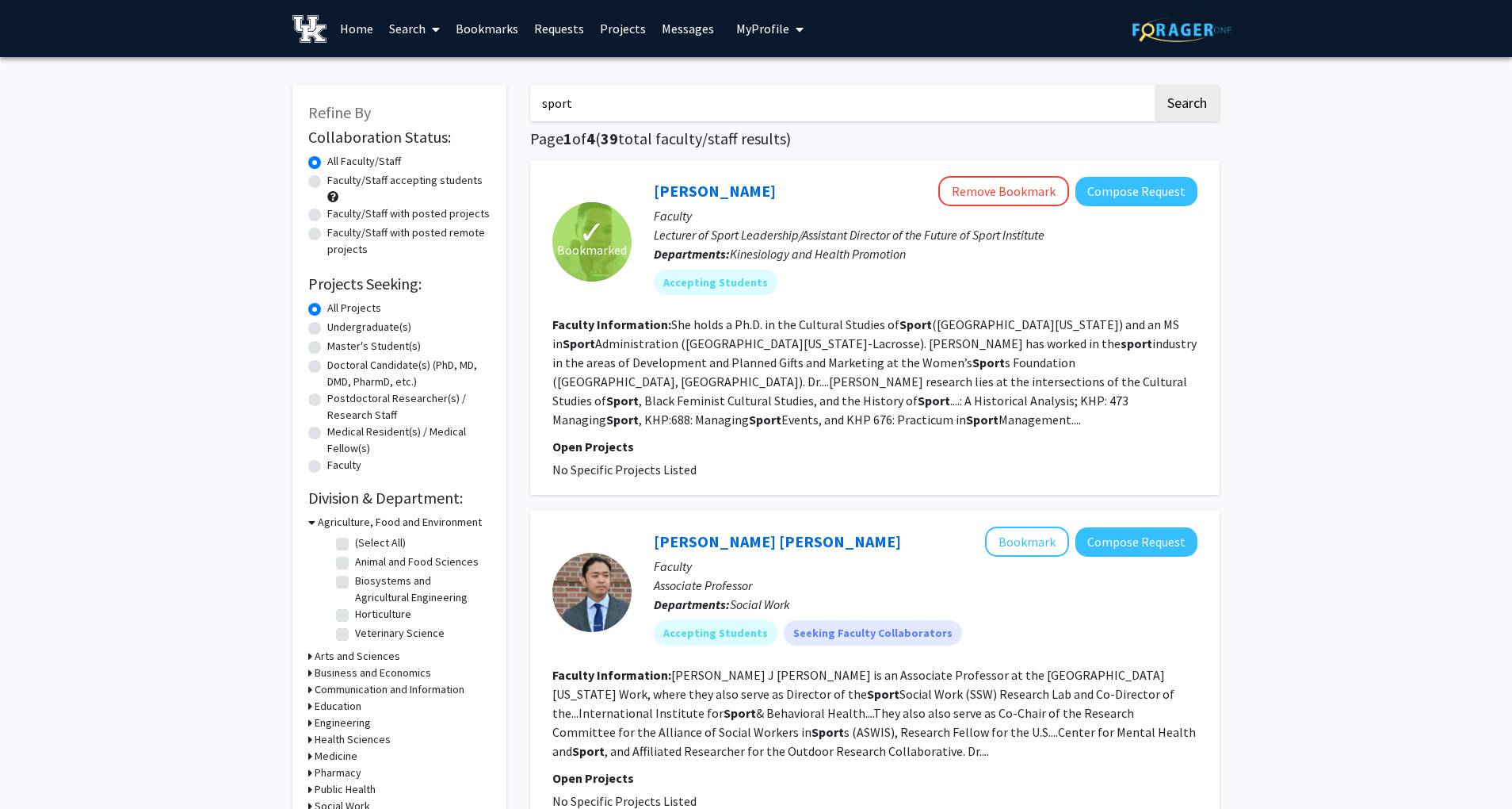
click at [649, 89] on input "sport" at bounding box center [841, 103] width 622 height 37
type input "sport med"
click at [1155, 85] on button "Search" at bounding box center [1187, 103] width 65 height 37
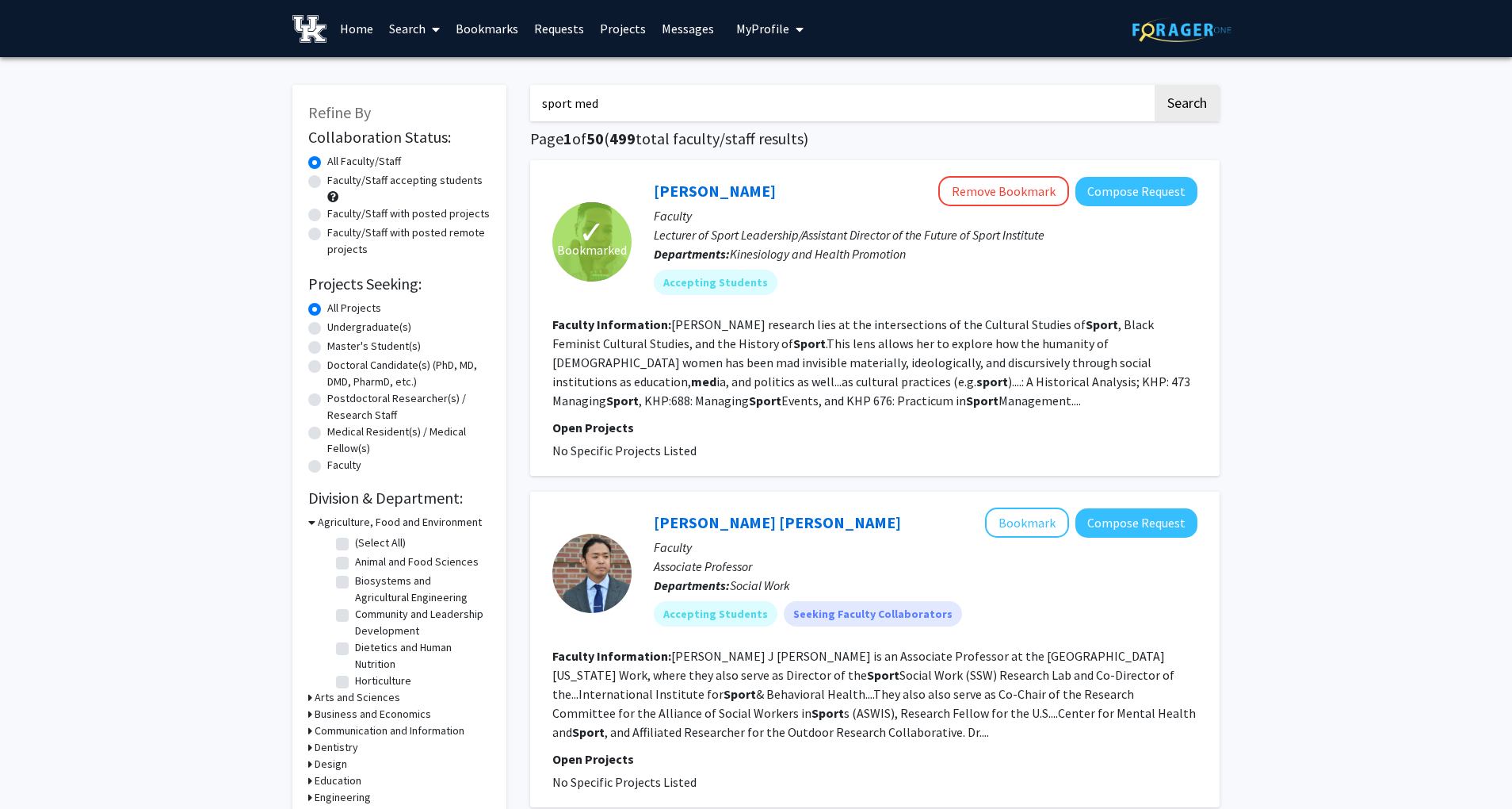
click at [400, 184] on label "Faculty/Staff accepting students" at bounding box center [405, 180] width 155 height 16
click at [338, 183] on input "Faculty/Staff accepting students" at bounding box center [332, 176] width 10 height 10
radio input "true"
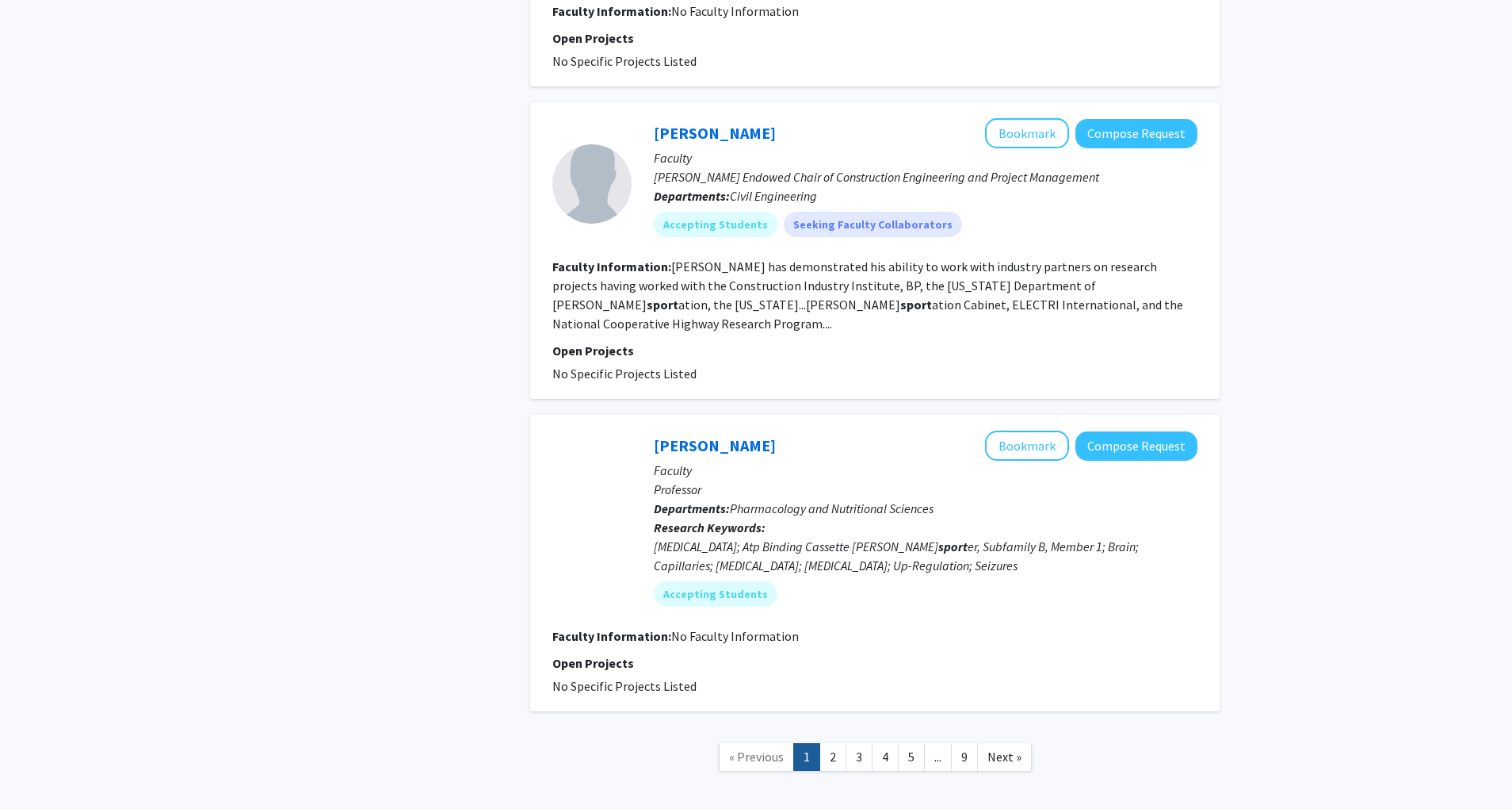
scroll to position [2635, 0]
click at [823, 741] on link "2" at bounding box center [832, 755] width 26 height 27
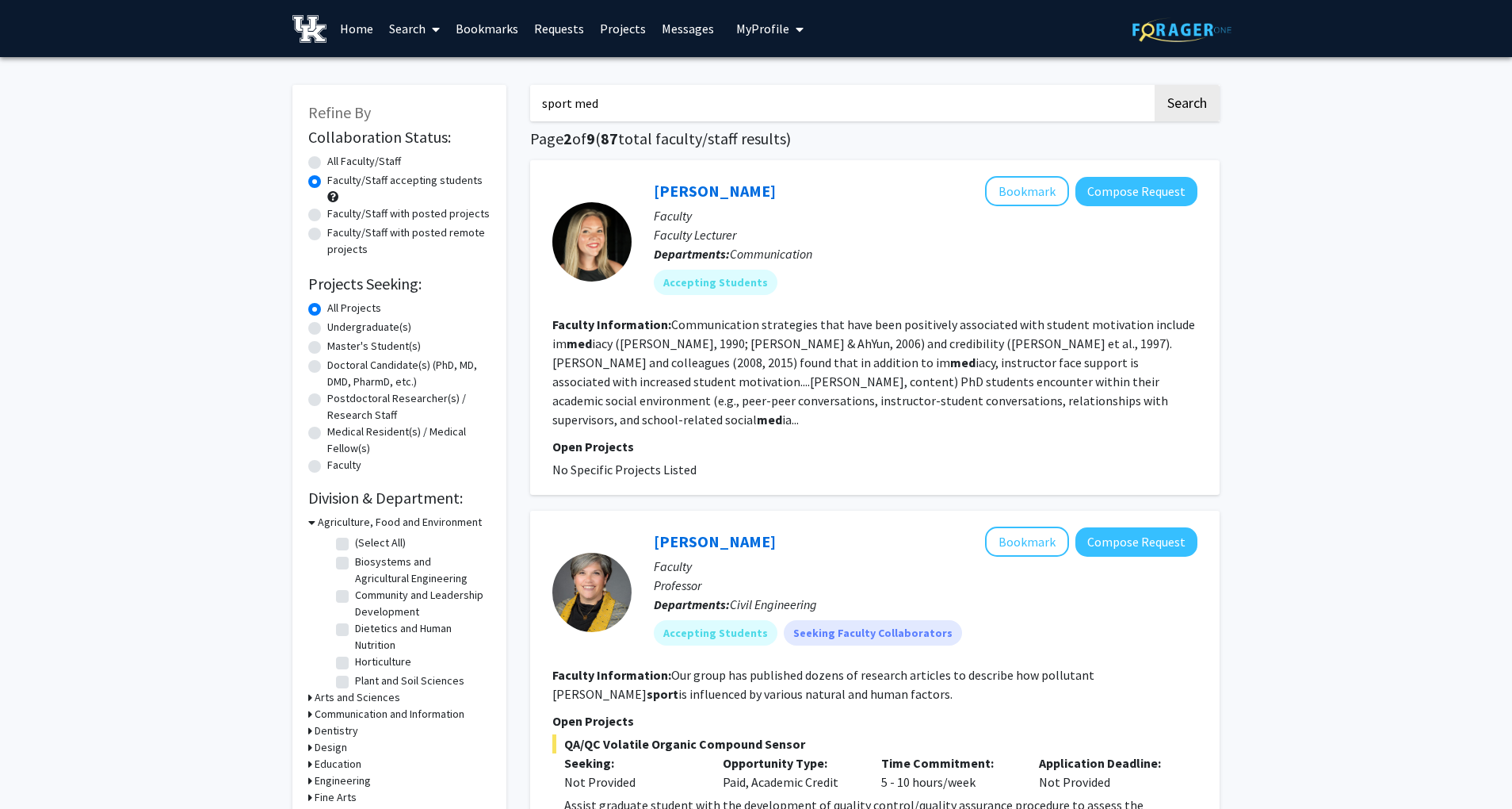
click at [673, 117] on input "sport med" at bounding box center [841, 103] width 622 height 37
type input "sport medicine"
click at [1155, 85] on button "Search" at bounding box center [1187, 103] width 65 height 37
radio input "true"
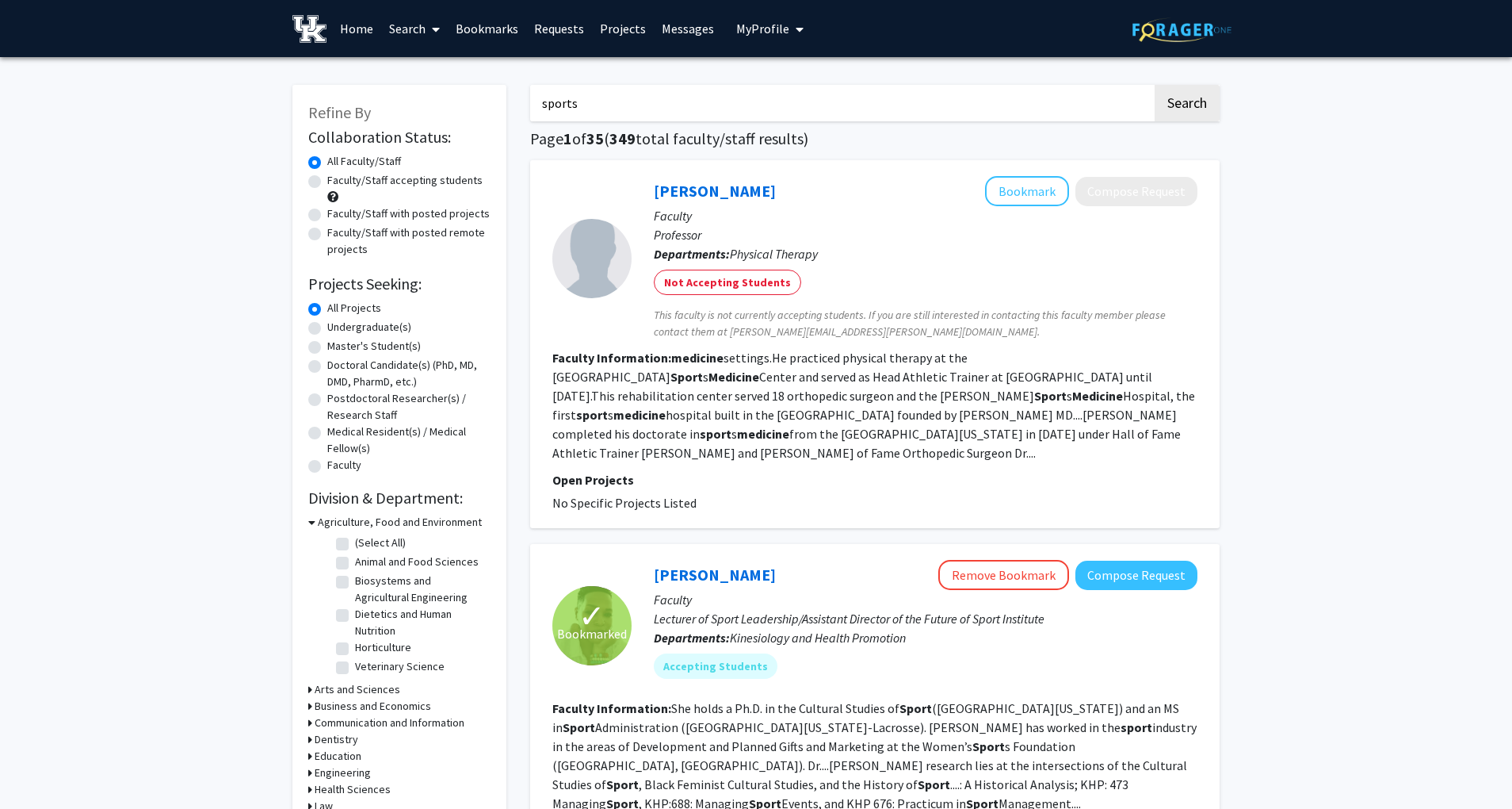
type input "sports"
click at [1155, 85] on button "Search" at bounding box center [1187, 103] width 65 height 37
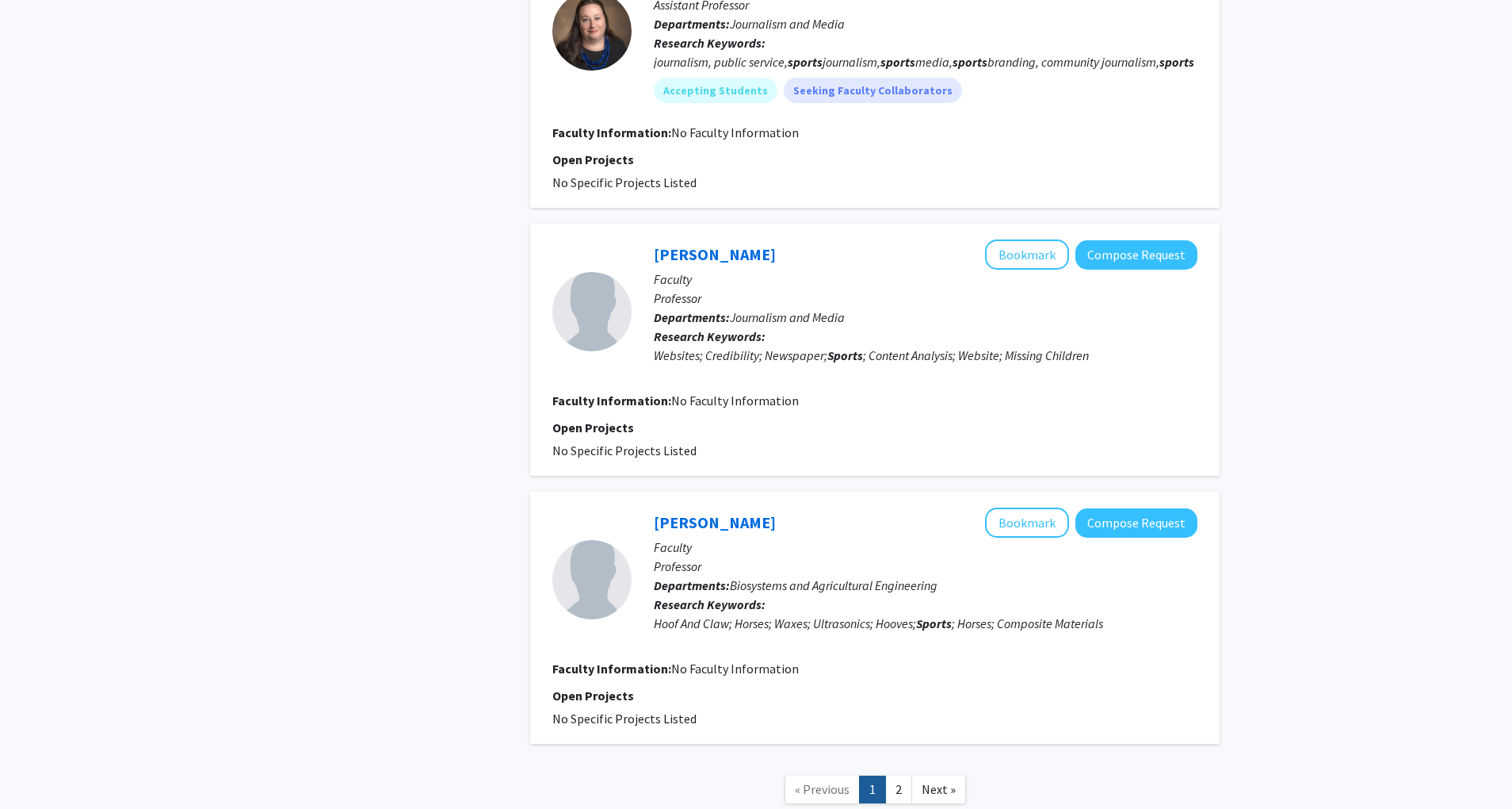
scroll to position [2455, 0]
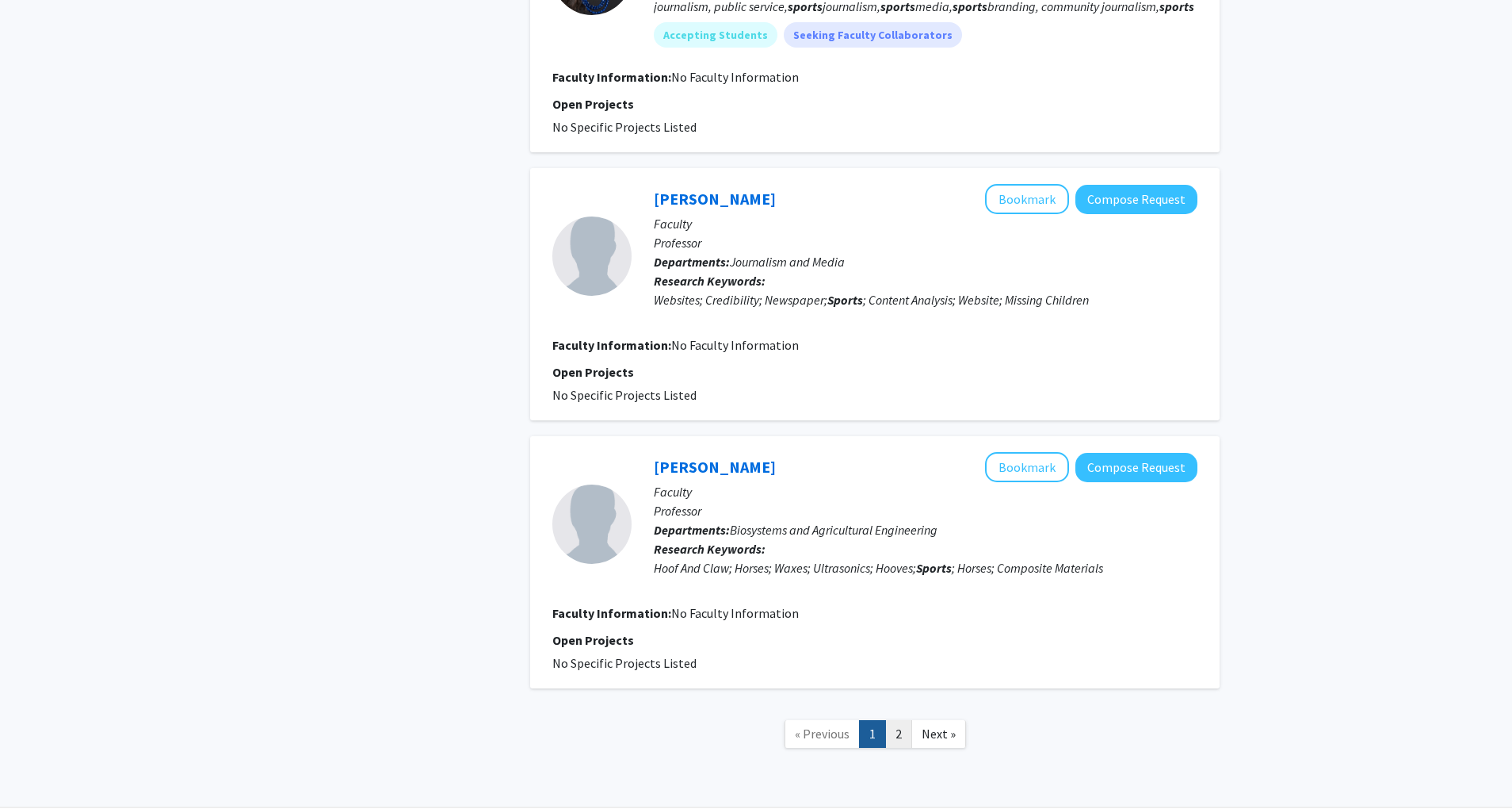
click at [901, 720] on link "2" at bounding box center [898, 734] width 26 height 27
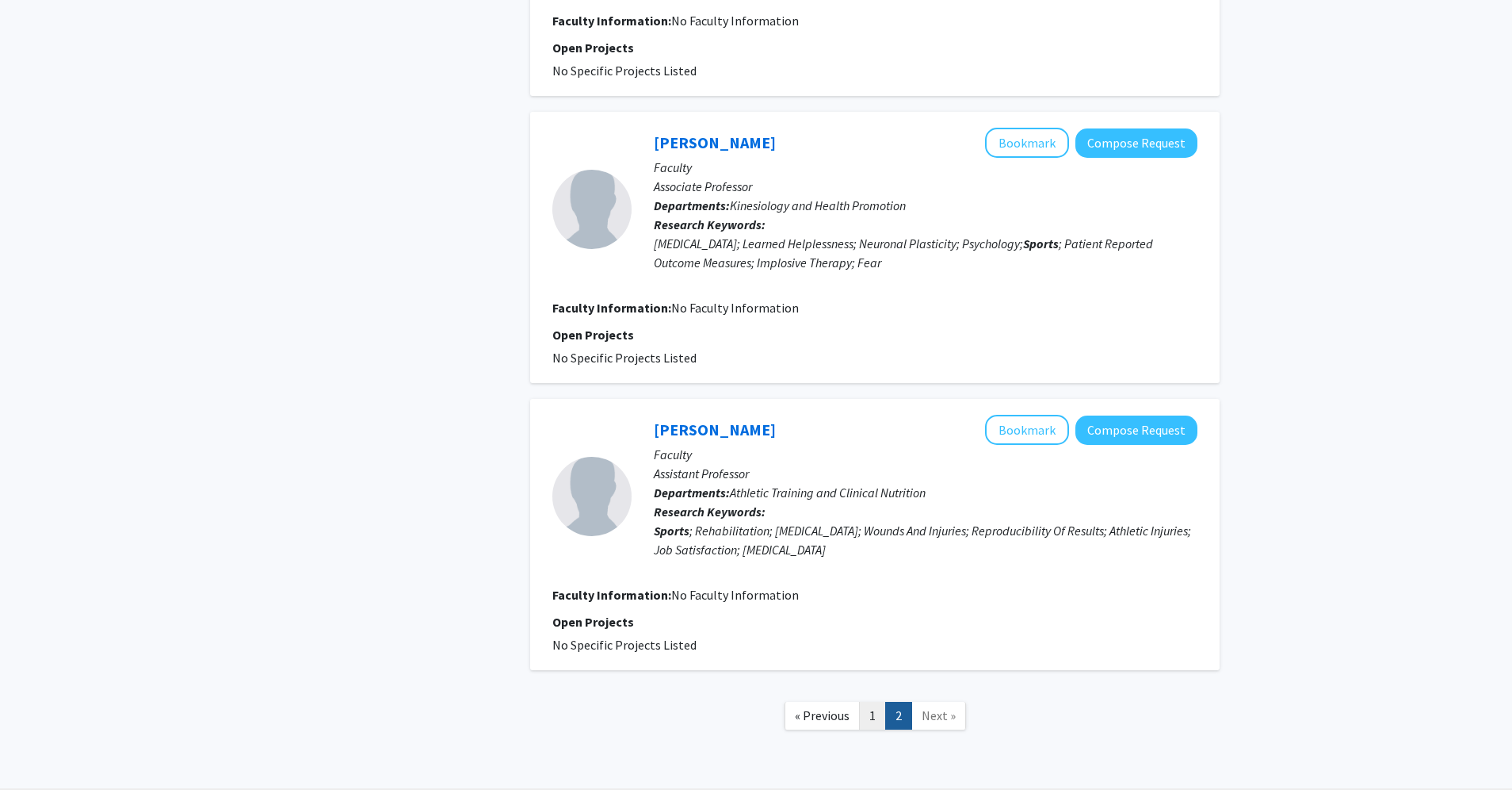
scroll to position [1233, 0]
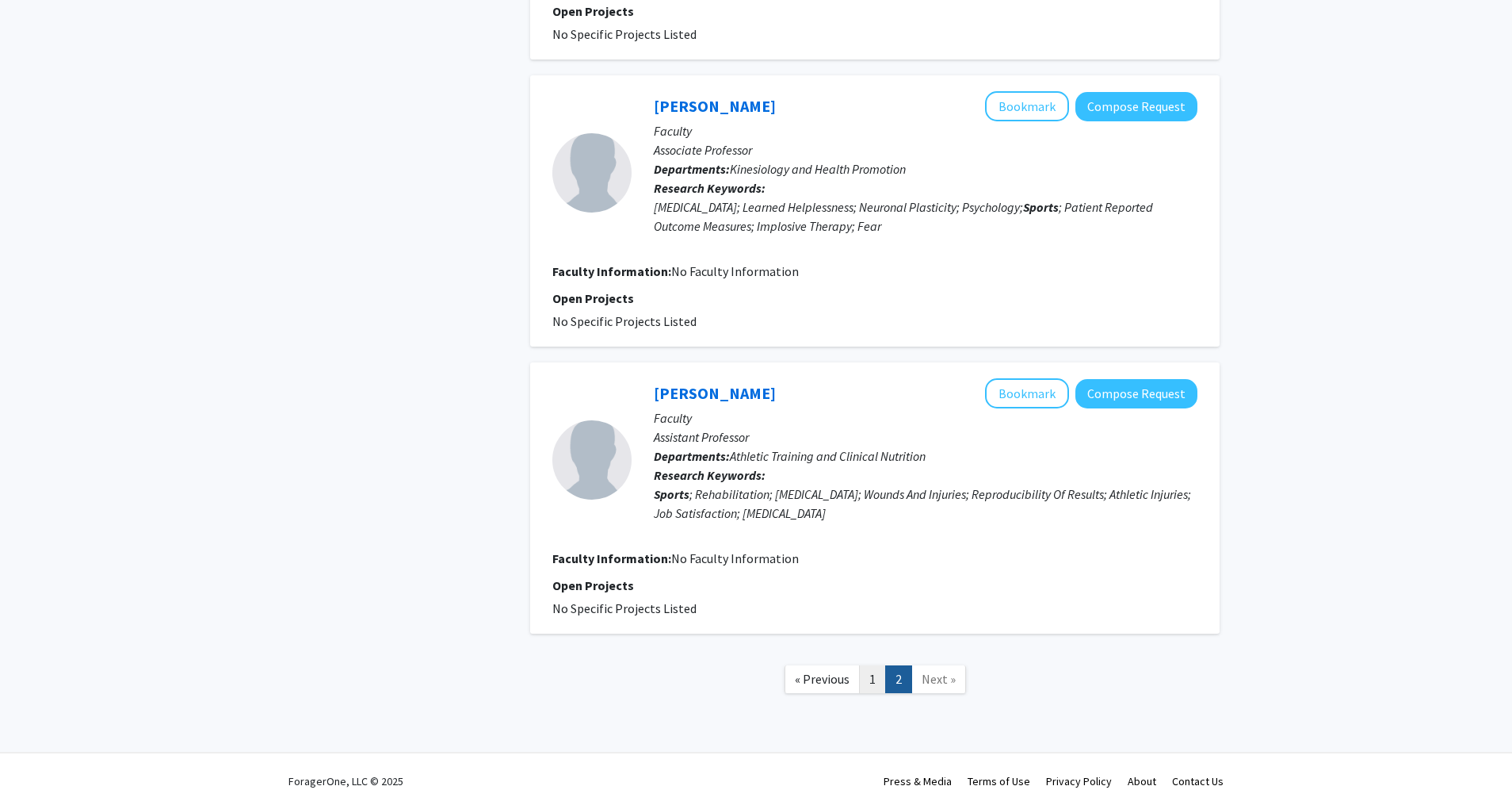
click at [872, 679] on link "1" at bounding box center [872, 679] width 26 height 27
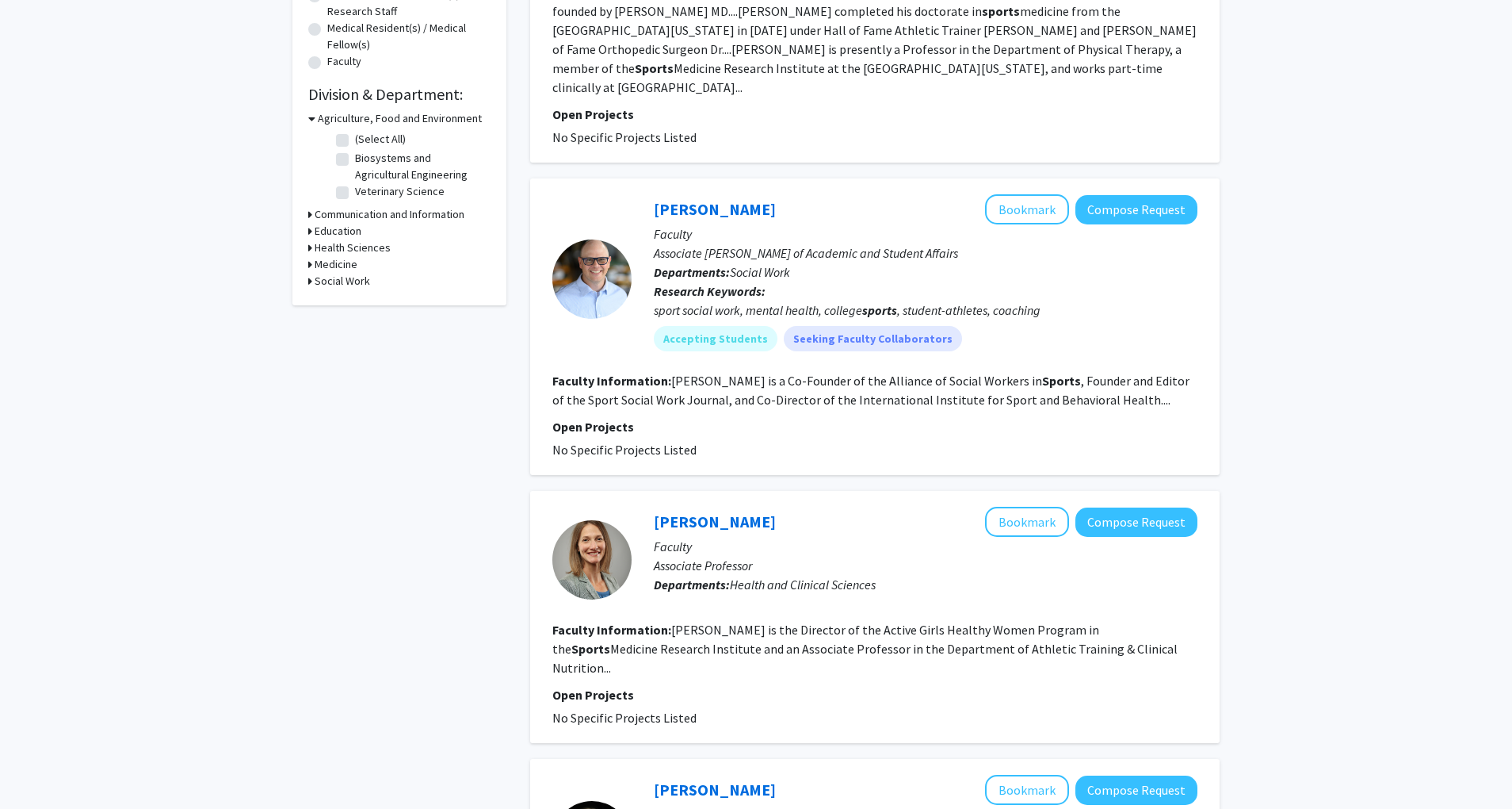
scroll to position [410, 0]
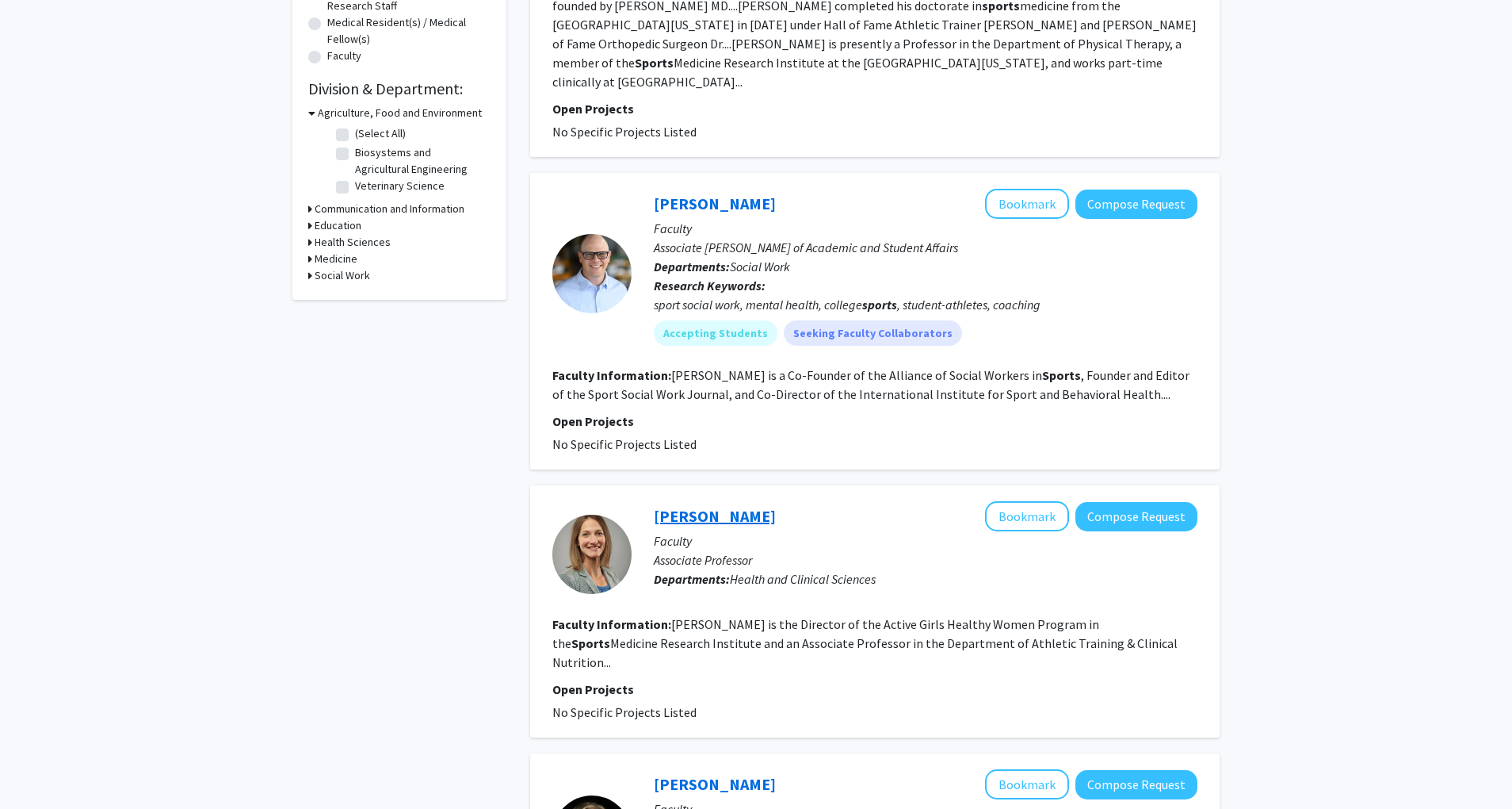
click at [703, 506] on link "[PERSON_NAME]" at bounding box center [715, 516] width 122 height 20
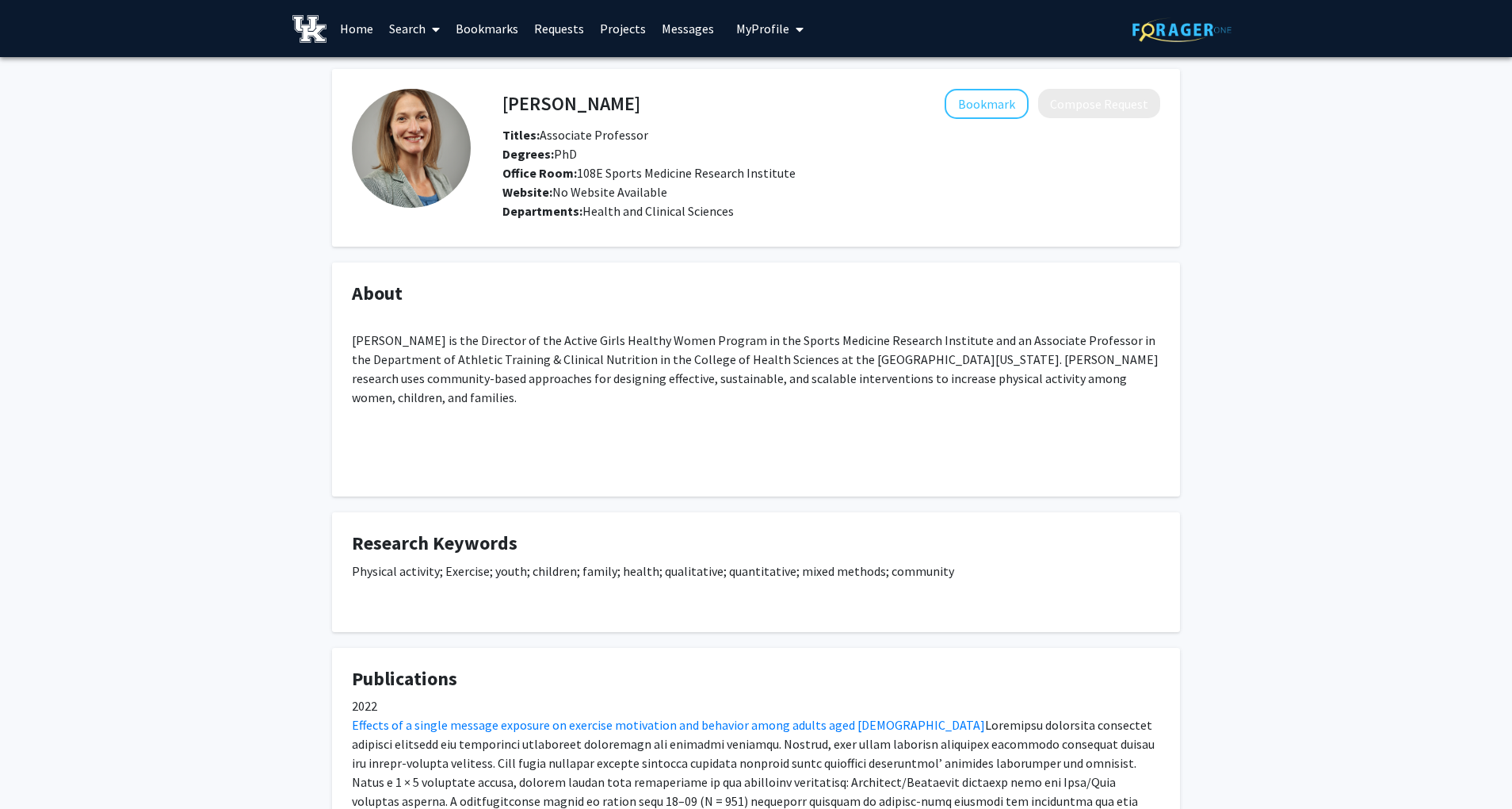
click at [206, 279] on div "[PERSON_NAME] Bookmark Compose Request Titles: Associate Professor Degrees: PhD…" at bounding box center [756, 519] width 1512 height 926
click at [371, 34] on link "Home" at bounding box center [357, 28] width 49 height 56
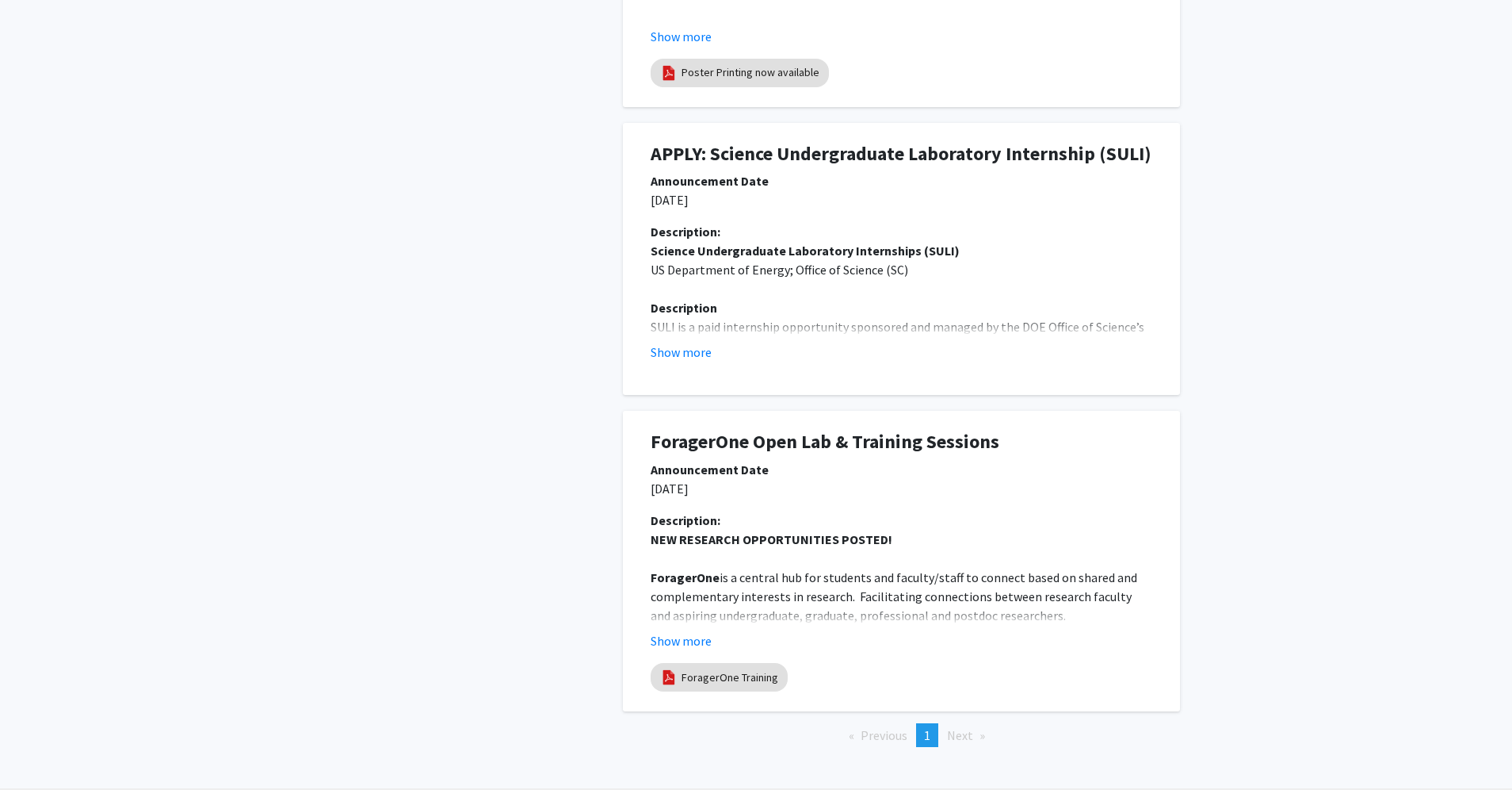
scroll to position [735, 0]
